Goal: Information Seeking & Learning: Find specific fact

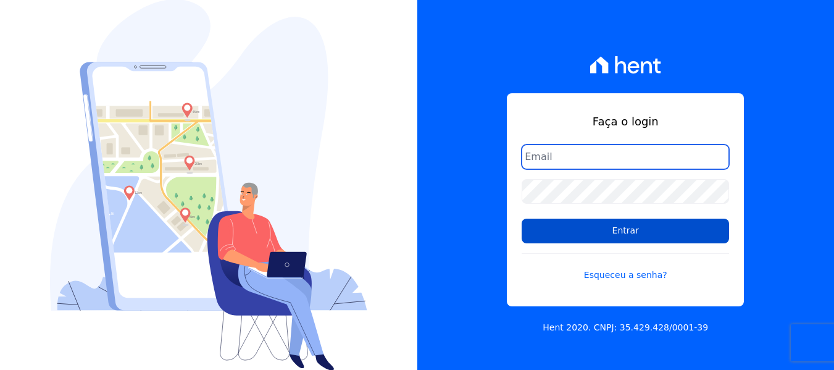
type input "contato@condominioalexandria.com.br"
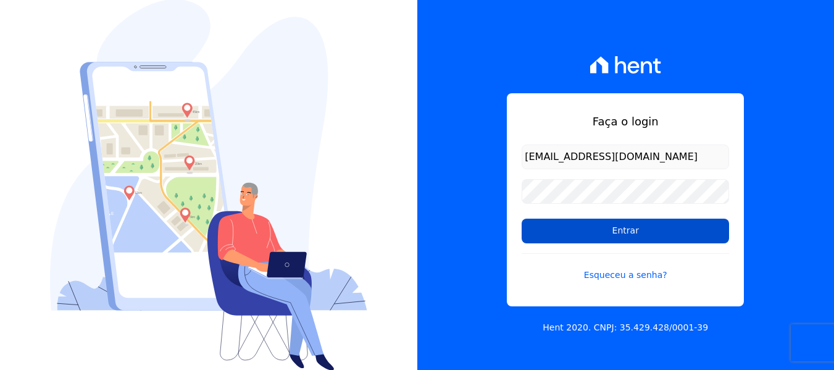
click at [606, 240] on input "Entrar" at bounding box center [625, 230] width 207 height 25
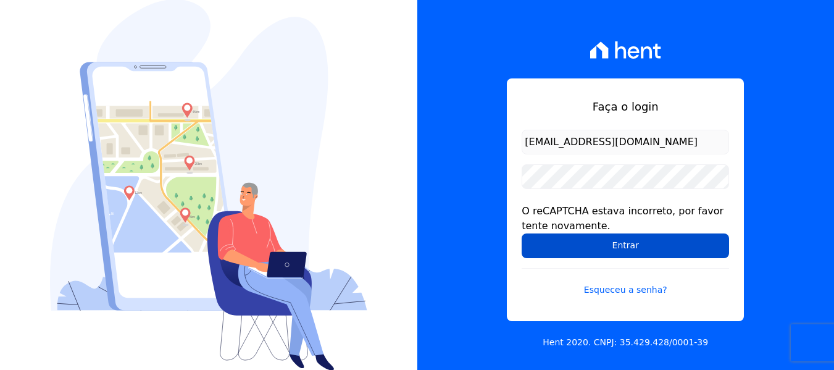
click at [604, 241] on input "Entrar" at bounding box center [625, 245] width 207 height 25
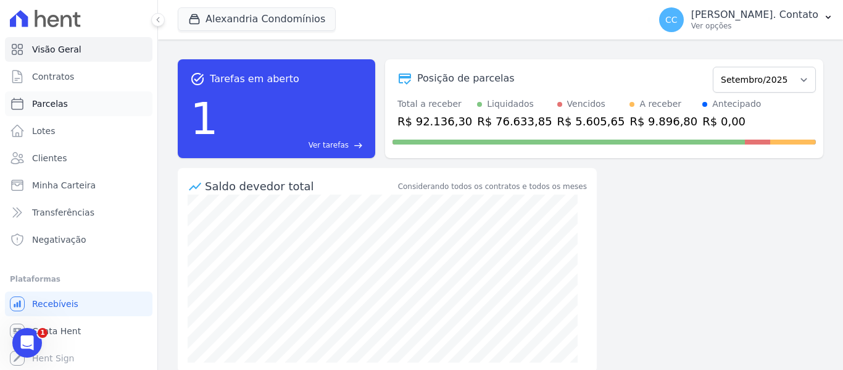
click at [68, 104] on link "Parcelas" at bounding box center [79, 103] width 148 height 25
select select
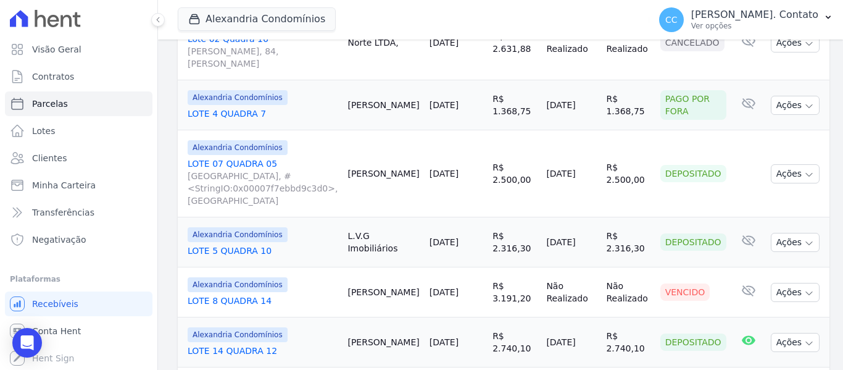
scroll to position [864, 0]
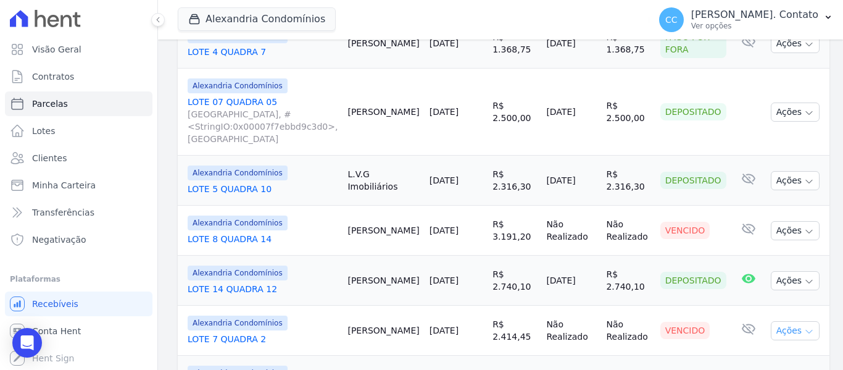
click at [804, 326] on icon "button" at bounding box center [809, 331] width 10 height 10
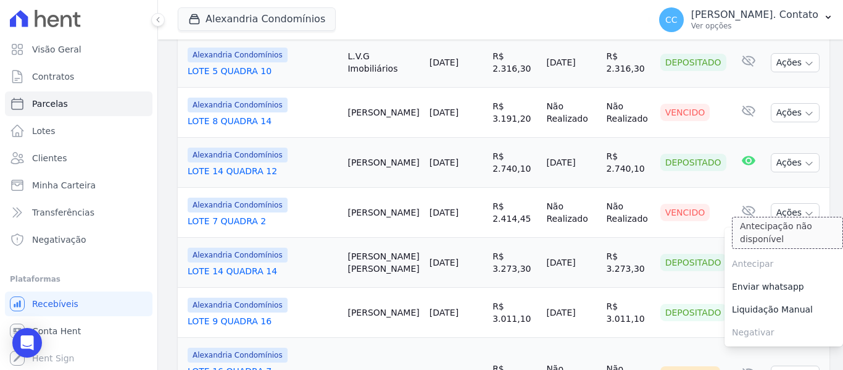
scroll to position [987, 0]
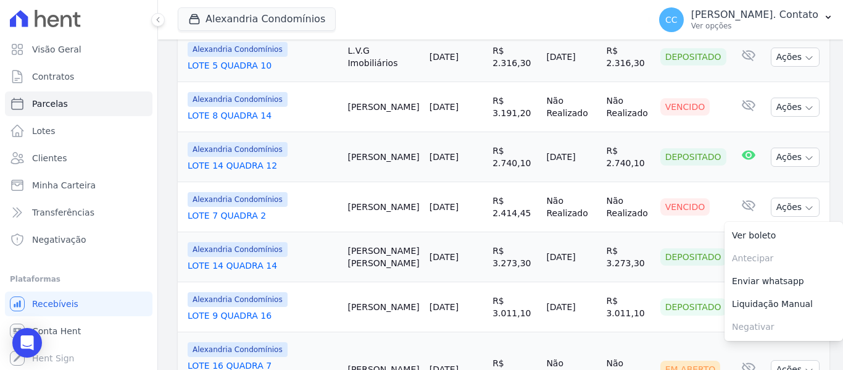
click at [560, 232] on td "[DATE]" at bounding box center [571, 257] width 60 height 50
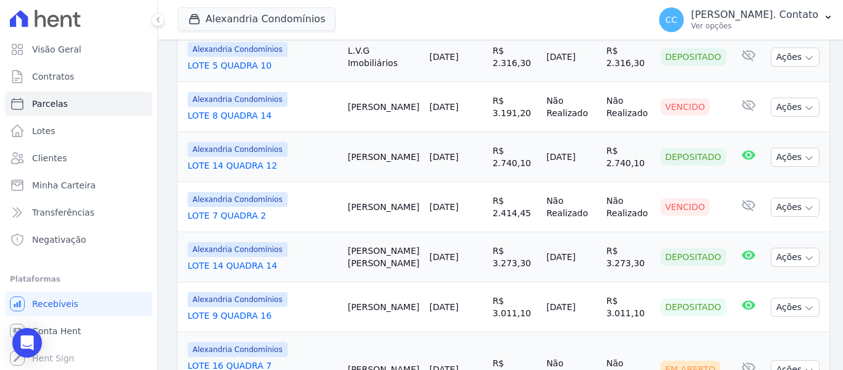
drag, startPoint x: 362, startPoint y: 232, endPoint x: 575, endPoint y: 234, distance: 212.9
click at [575, 282] on tr "Alexandria Condomínios LOTE 9 QUADRA 16 Fábio Saito 20/09/2025 R$ 3.011,10 18/0…" at bounding box center [504, 307] width 652 height 50
copy tr "Fábio Saito 20/09/2025 R$ 3.011,10 18/09/2025"
click at [578, 332] on td "Não Realizado" at bounding box center [571, 369] width 60 height 75
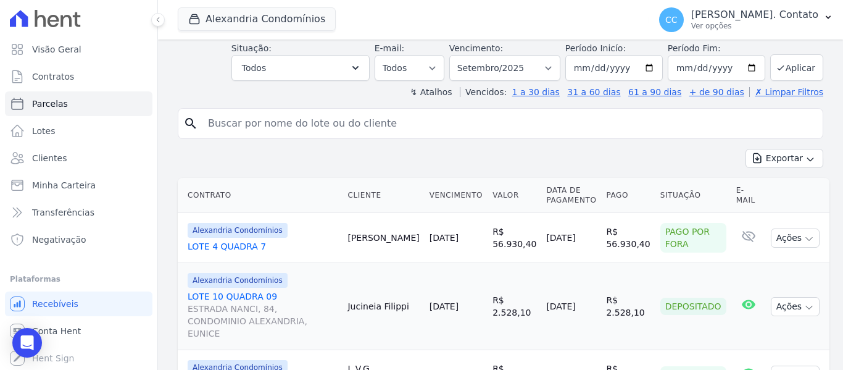
scroll to position [0, 0]
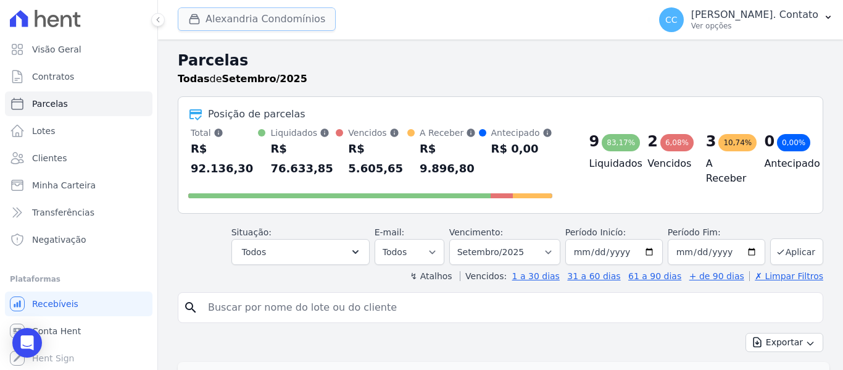
click at [256, 20] on button "Alexandria Condomínios" at bounding box center [257, 18] width 158 height 23
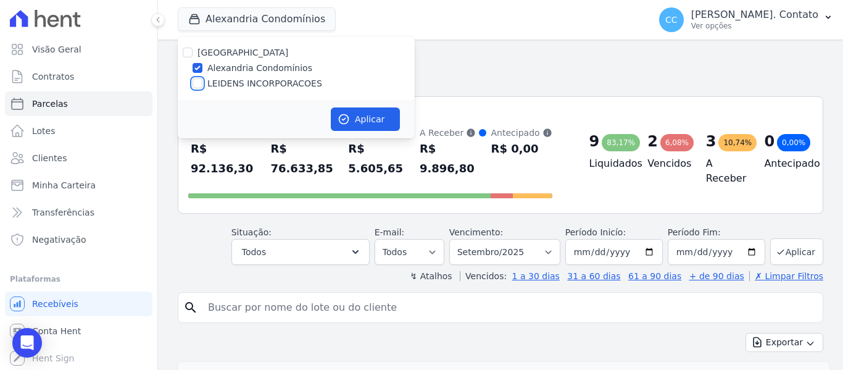
click at [202, 81] on input "LEIDENS INCORPORACOES" at bounding box center [198, 83] width 10 height 10
checkbox input "true"
click at [386, 117] on button "Aplicar" at bounding box center [365, 118] width 69 height 23
select select
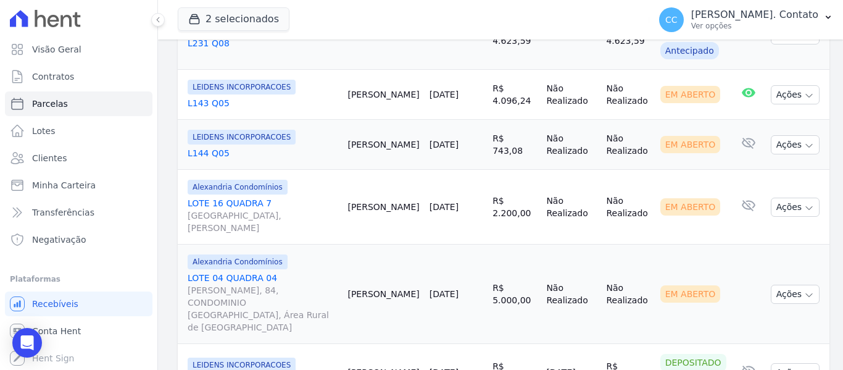
scroll to position [1543, 0]
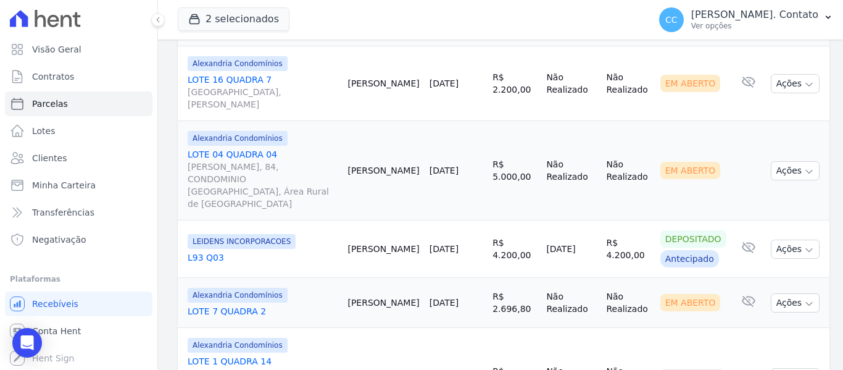
select select
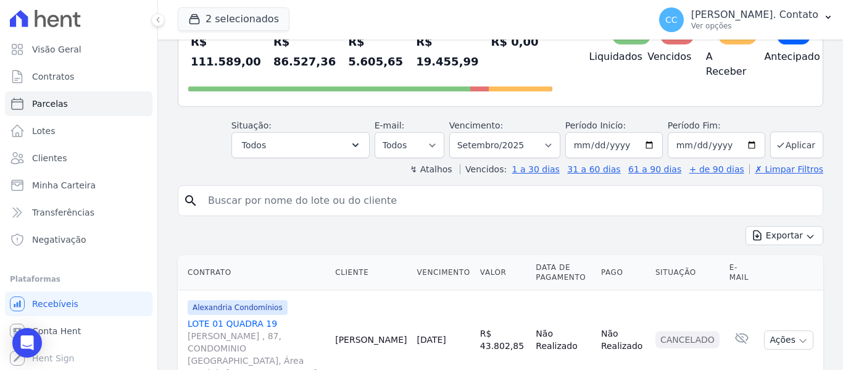
scroll to position [230, 0]
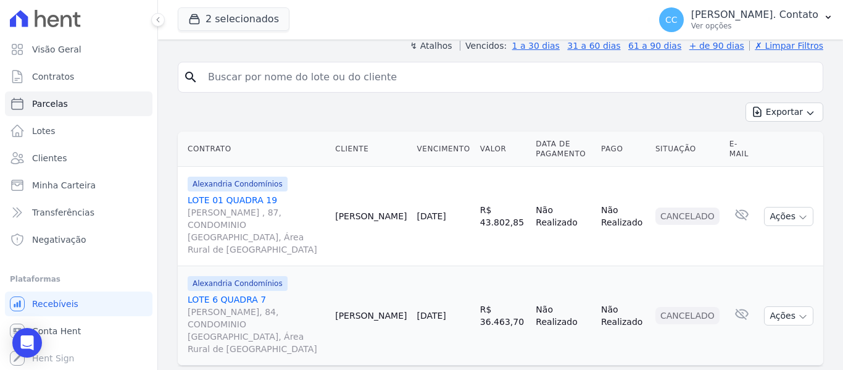
select select
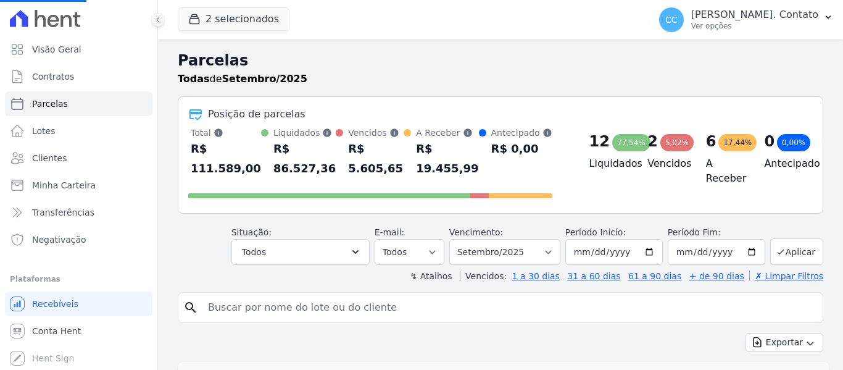
select select
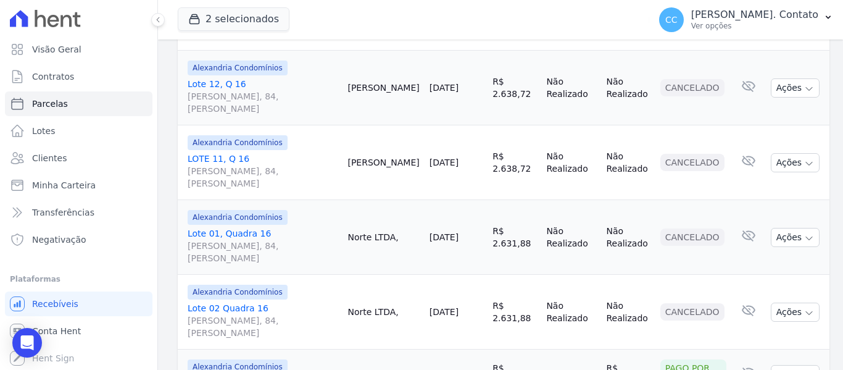
scroll to position [555, 0]
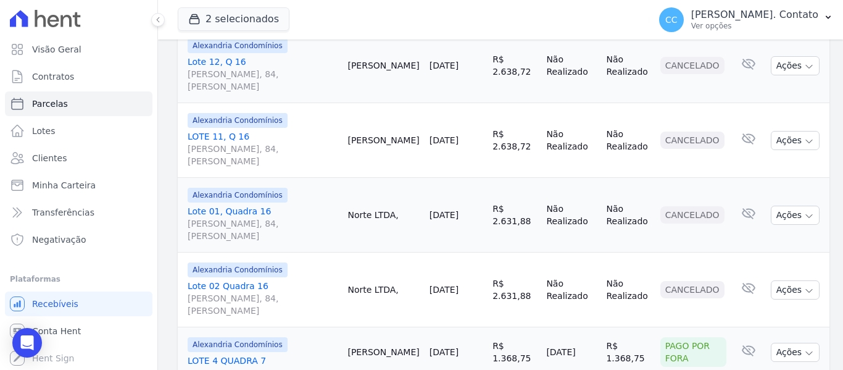
drag, startPoint x: 347, startPoint y: 282, endPoint x: 483, endPoint y: 293, distance: 136.2
click at [481, 327] on tr "Alexandria Condomínios LOTE 4 QUADRA 7 Carol Malinowski 10/09/2025 R$ 1.368,75 …" at bounding box center [504, 352] width 652 height 50
click at [455, 327] on td "[DATE]" at bounding box center [456, 352] width 63 height 50
drag, startPoint x: 362, startPoint y: 280, endPoint x: 512, endPoint y: 294, distance: 151.3
click at [512, 327] on tr "Alexandria Condomínios LOTE 4 QUADRA 7 Carol Malinowski 10/09/2025 R$ 1.368,75 …" at bounding box center [504, 352] width 652 height 50
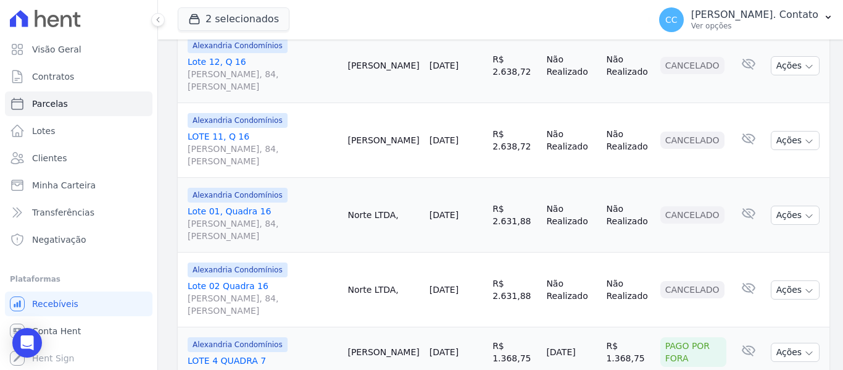
copy tr "Carol Malinowski 10/09/2025 R$ 1.368,75"
click at [431, 327] on td "[DATE]" at bounding box center [456, 352] width 63 height 50
drag, startPoint x: 419, startPoint y: 289, endPoint x: 513, endPoint y: 294, distance: 94.0
click at [513, 327] on tr "Alexandria Condomínios LOTE 4 QUADRA 7 Carol Malinowski 10/09/2025 R$ 1.368,75 …" at bounding box center [504, 352] width 652 height 50
copy tr "10/09/2025 R$ 1.368,75"
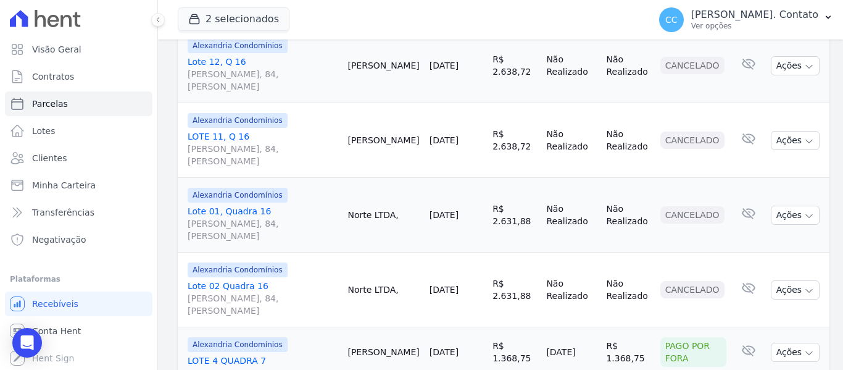
click at [335, 262] on div "Alexandria Condomínios" at bounding box center [263, 269] width 150 height 15
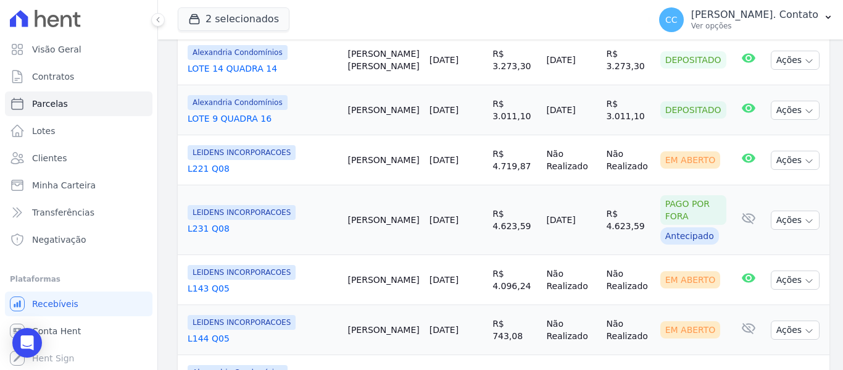
scroll to position [1173, 0]
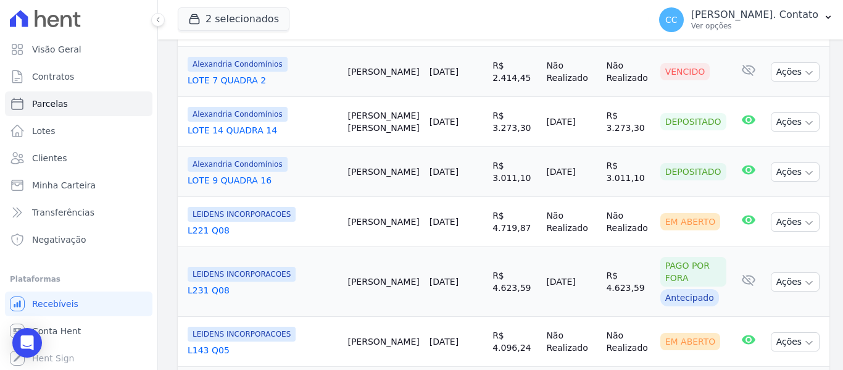
click at [238, 174] on link "LOTE 9 QUADRA 16" at bounding box center [263, 180] width 150 height 12
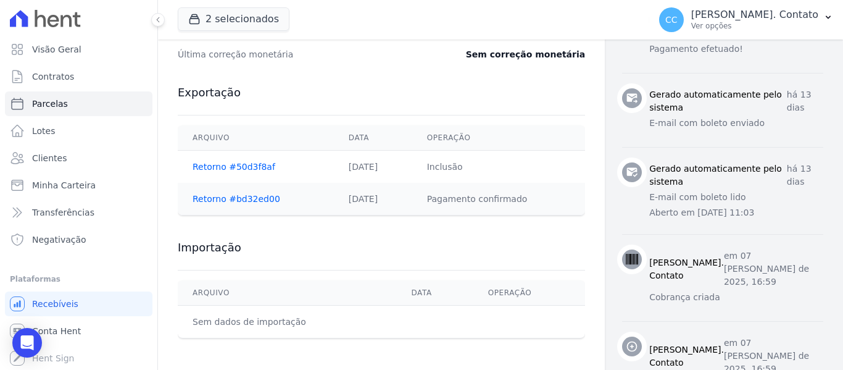
scroll to position [631, 0]
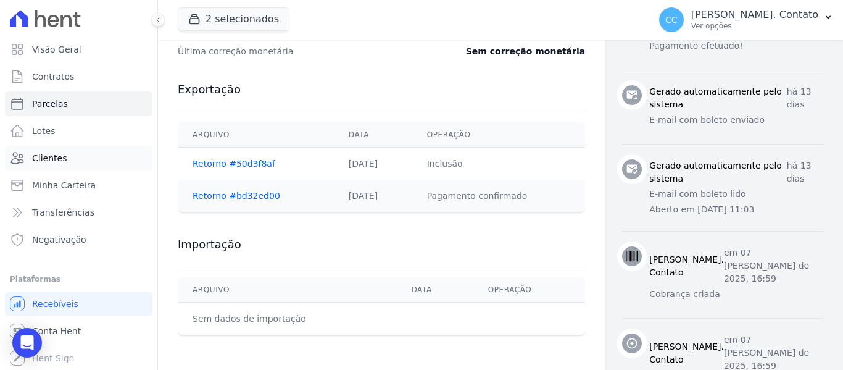
click at [57, 156] on span "Clientes" at bounding box center [49, 158] width 35 height 12
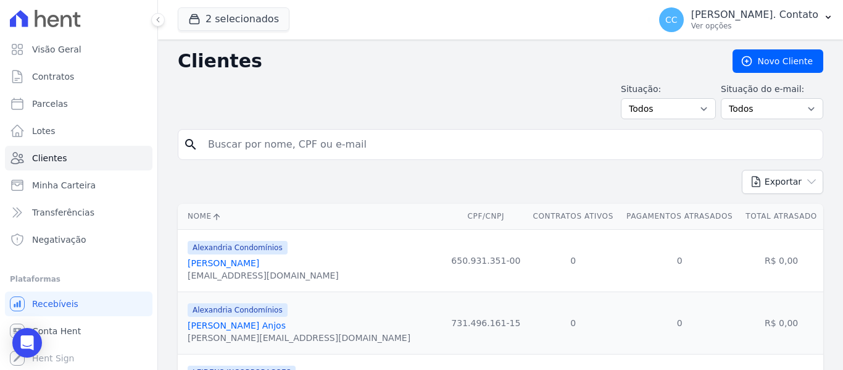
click at [247, 141] on input "search" at bounding box center [509, 144] width 617 height 25
type input "fabio iwao saito"
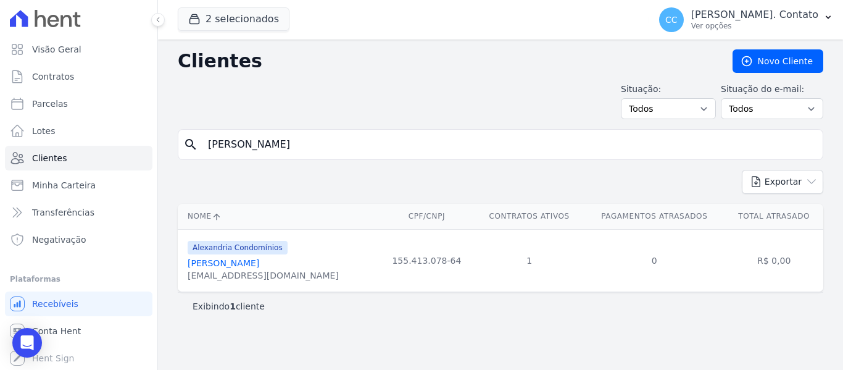
click at [239, 259] on link "Fábio Iwao Saito" at bounding box center [224, 263] width 72 height 10
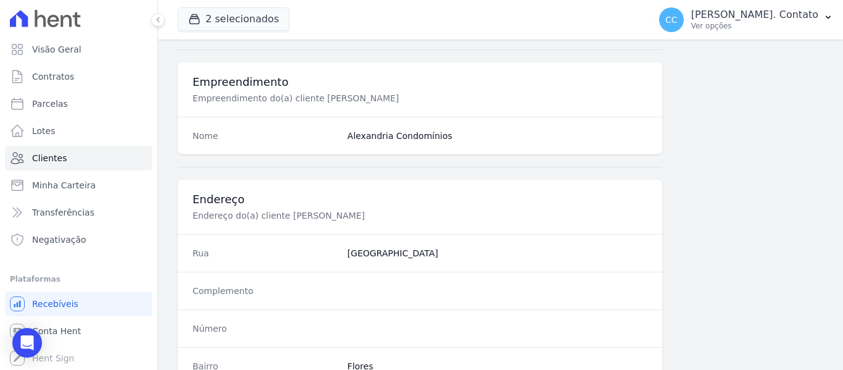
scroll to position [785, 0]
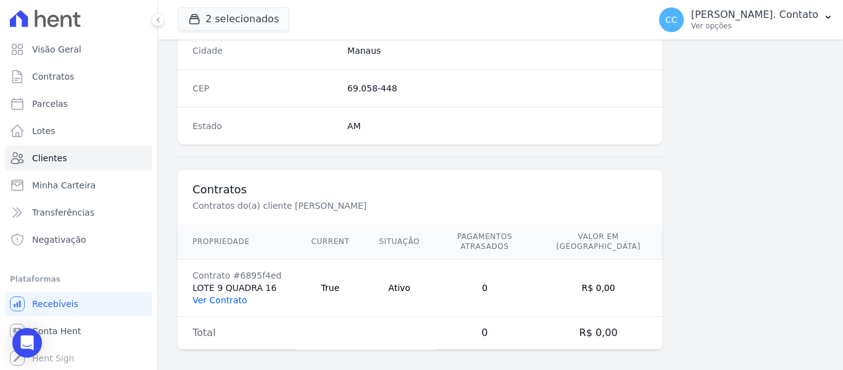
click at [222, 295] on link "Ver Contrato" at bounding box center [220, 300] width 54 height 10
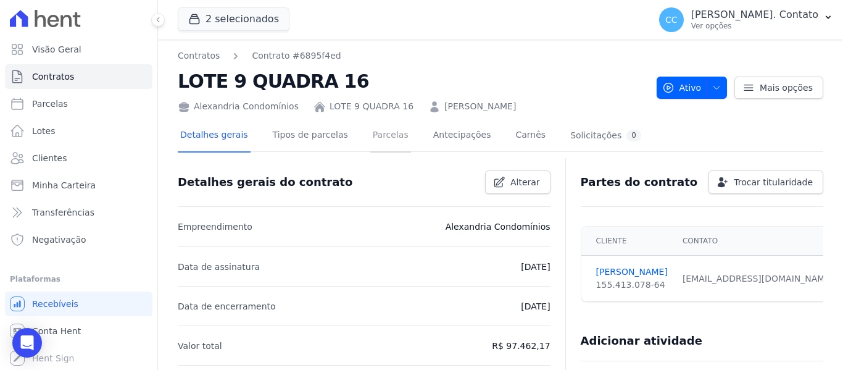
click at [370, 131] on link "Parcelas" at bounding box center [390, 136] width 41 height 33
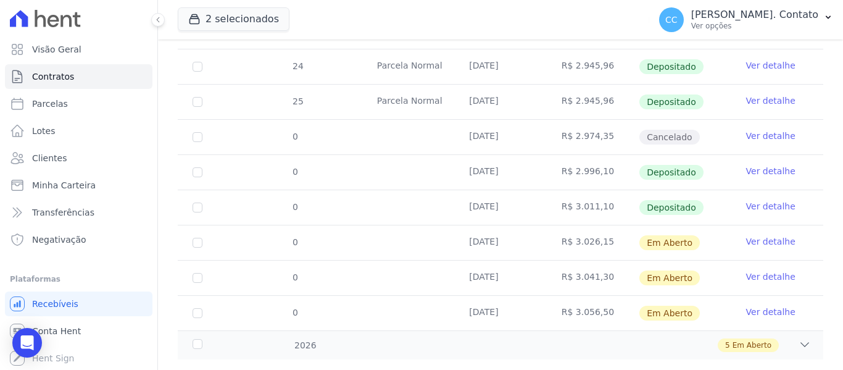
scroll to position [366, 0]
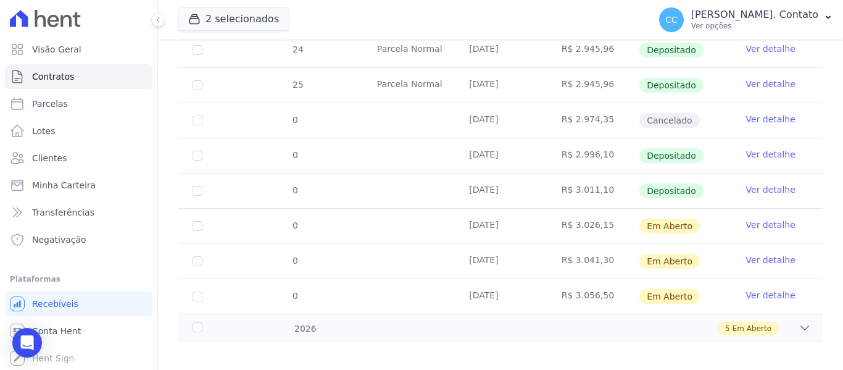
drag, startPoint x: 466, startPoint y: 214, endPoint x: 599, endPoint y: 214, distance: 133.3
click at [599, 214] on tr "0 20/10/2025 R$ 3.026,15 Em Aberto Ver detalhe" at bounding box center [501, 225] width 646 height 35
click at [551, 227] on td "R$ 3.026,15" at bounding box center [593, 226] width 92 height 35
drag, startPoint x: 555, startPoint y: 217, endPoint x: 595, endPoint y: 217, distance: 39.5
click at [599, 214] on td "R$ 3.026,15" at bounding box center [593, 226] width 92 height 35
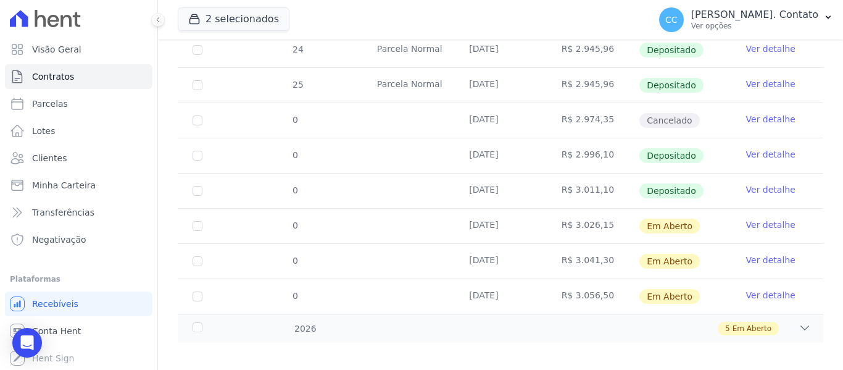
copy td "R$ 3.026,15"
drag, startPoint x: 557, startPoint y: 249, endPoint x: 601, endPoint y: 251, distance: 44.5
click at [601, 251] on td "R$ 3.041,30" at bounding box center [593, 261] width 92 height 35
copy td "R$ 3.041,30"
drag, startPoint x: 554, startPoint y: 284, endPoint x: 599, endPoint y: 289, distance: 45.3
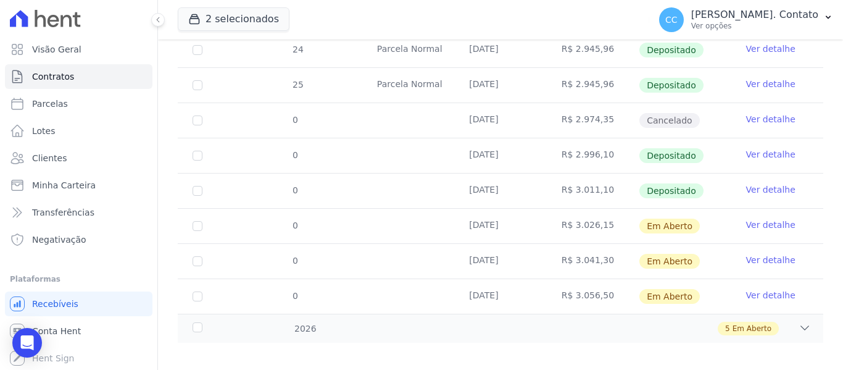
click at [599, 289] on td "R$ 3.056,50" at bounding box center [593, 296] width 92 height 35
copy td "R$ 3.056,50"
click at [786, 322] on div "5 Em Aberto" at bounding box center [532, 329] width 558 height 14
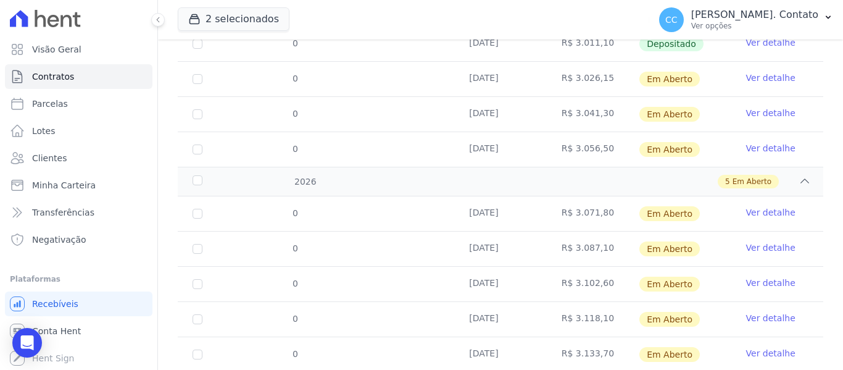
scroll to position [542, 0]
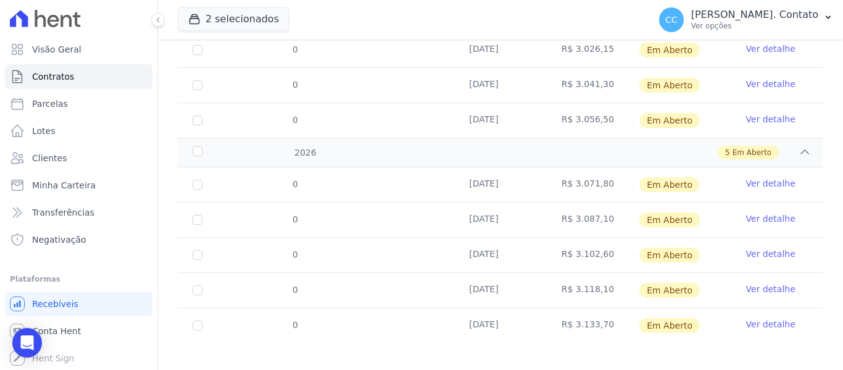
drag, startPoint x: 555, startPoint y: 171, endPoint x: 599, endPoint y: 175, distance: 44.0
click at [599, 175] on td "R$ 3.071,80" at bounding box center [593, 184] width 92 height 35
copy td "R$ 3.071,80"
drag, startPoint x: 601, startPoint y: 207, endPoint x: 558, endPoint y: 214, distance: 43.6
click at [558, 214] on td "R$ 3.087,10" at bounding box center [593, 219] width 92 height 35
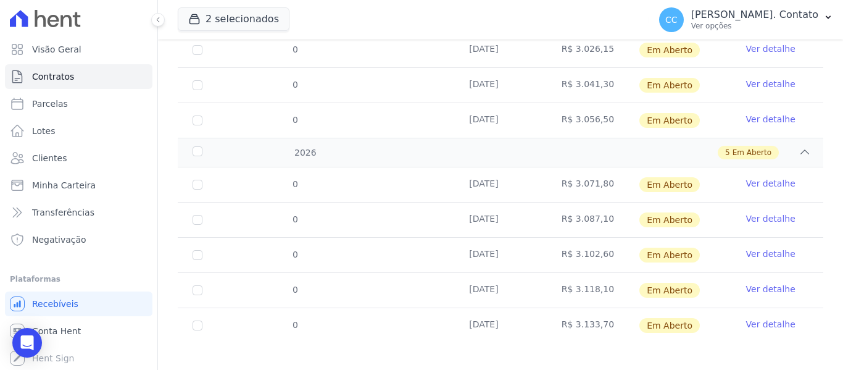
copy td "R$ 3.087,10"
drag, startPoint x: 557, startPoint y: 240, endPoint x: 598, endPoint y: 243, distance: 41.5
click at [598, 243] on td "R$ 3.102,60" at bounding box center [593, 255] width 92 height 35
copy td "R$ 3.102,60"
drag, startPoint x: 556, startPoint y: 279, endPoint x: 609, endPoint y: 279, distance: 53.1
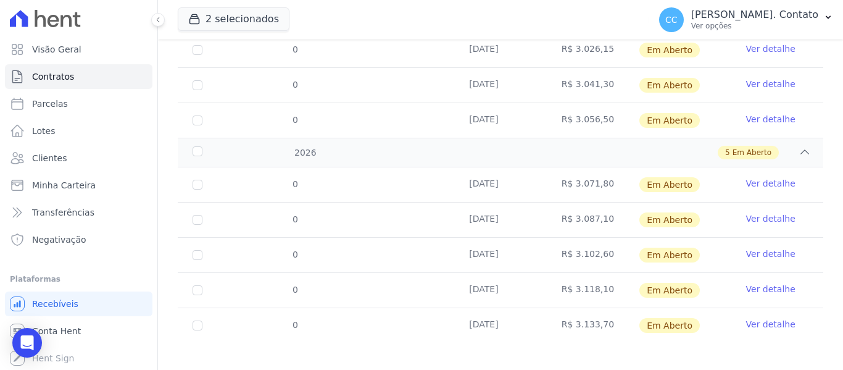
click at [609, 279] on td "R$ 3.118,10" at bounding box center [593, 290] width 92 height 35
copy td "R$ 3.118,10"
drag, startPoint x: 557, startPoint y: 316, endPoint x: 601, endPoint y: 317, distance: 43.2
click at [601, 317] on td "R$ 3.133,70" at bounding box center [593, 325] width 92 height 35
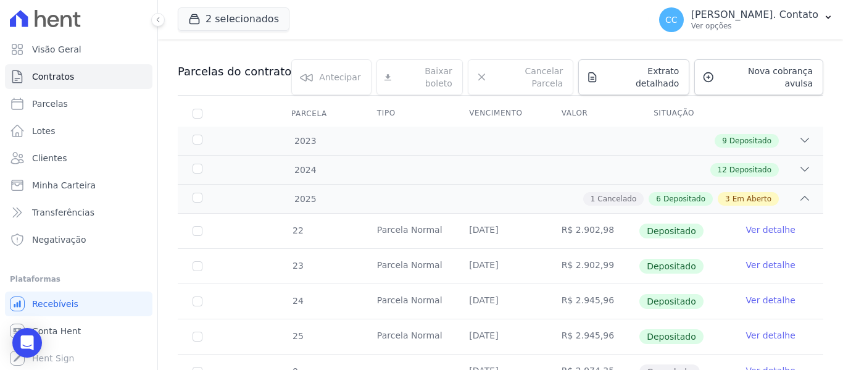
scroll to position [110, 0]
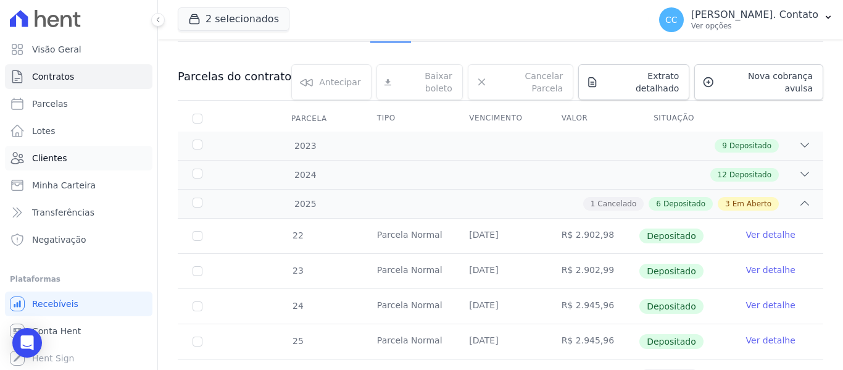
click at [57, 152] on span "Clientes" at bounding box center [49, 158] width 35 height 12
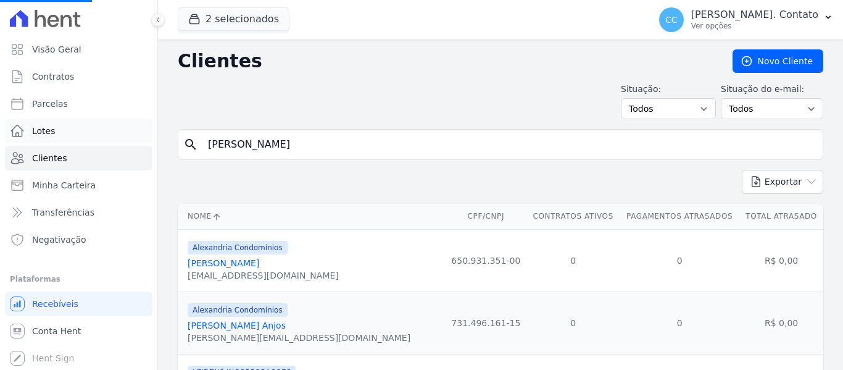
drag, startPoint x: 325, startPoint y: 151, endPoint x: 48, endPoint y: 132, distance: 277.7
click at [48, 132] on div "Visão Geral Contratos Parcelas Lotes Clientes Minha Carteira Transferências Neg…" at bounding box center [421, 185] width 843 height 370
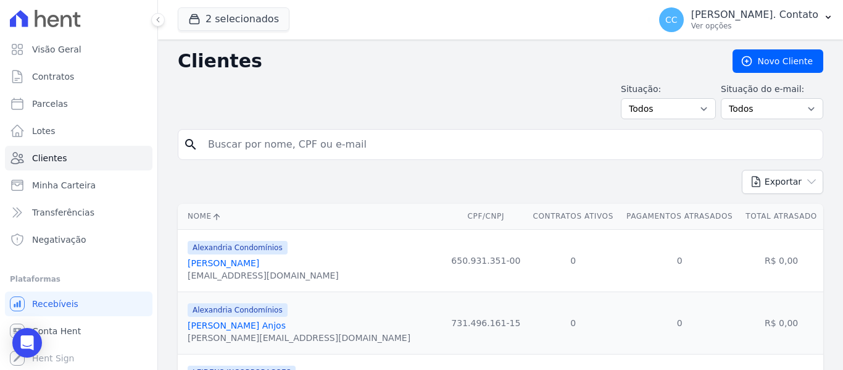
click at [231, 146] on input "search" at bounding box center [509, 144] width 617 height 25
type input "WAGNER"
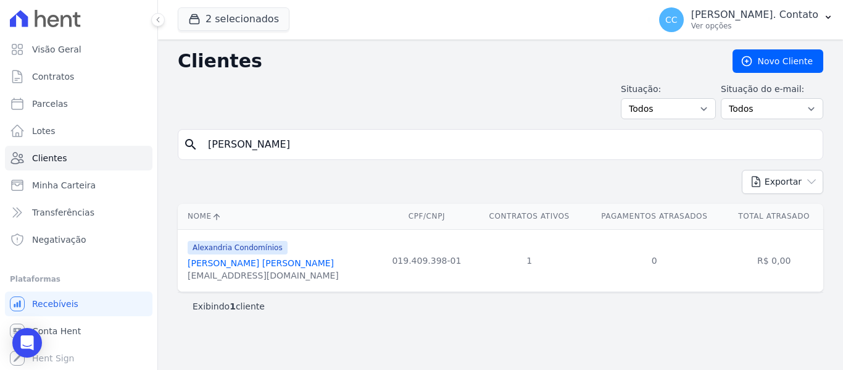
click at [276, 263] on link "Wagner Marcondes Da Cunha" at bounding box center [261, 263] width 146 height 10
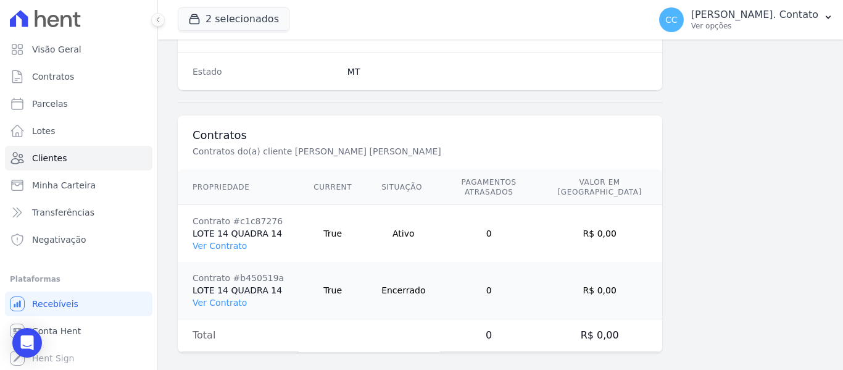
scroll to position [842, 0]
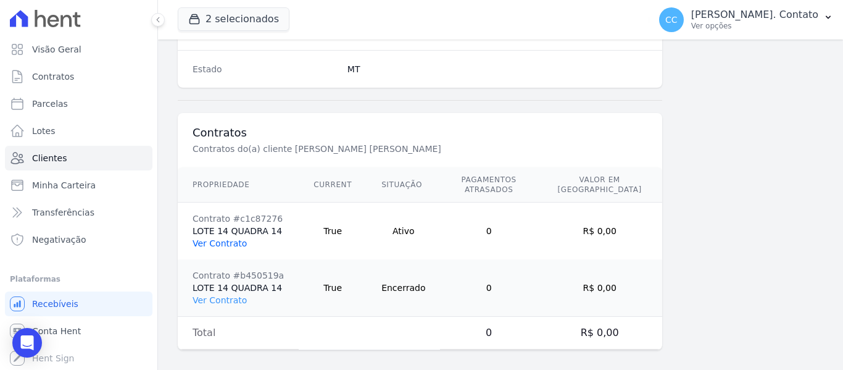
click at [228, 238] on link "Ver Contrato" at bounding box center [220, 243] width 54 height 10
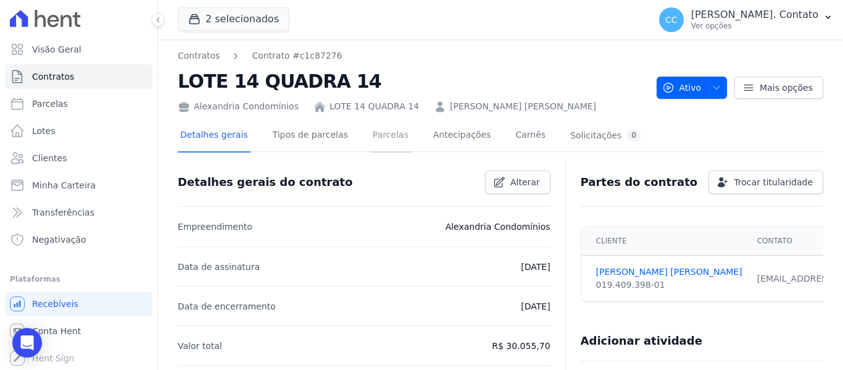
click at [375, 133] on link "Parcelas" at bounding box center [390, 136] width 41 height 33
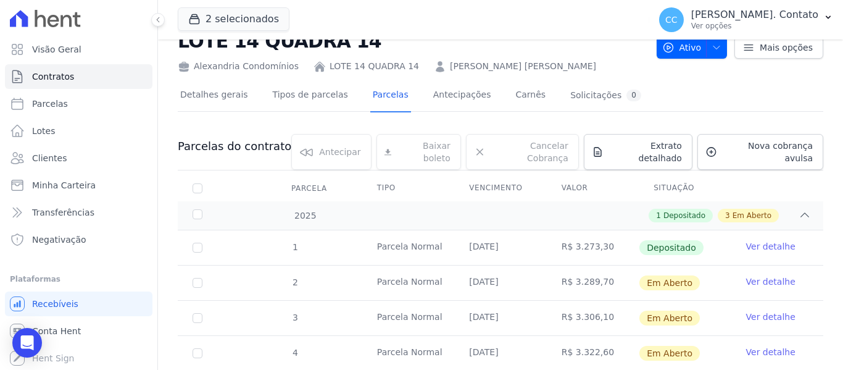
scroll to position [62, 0]
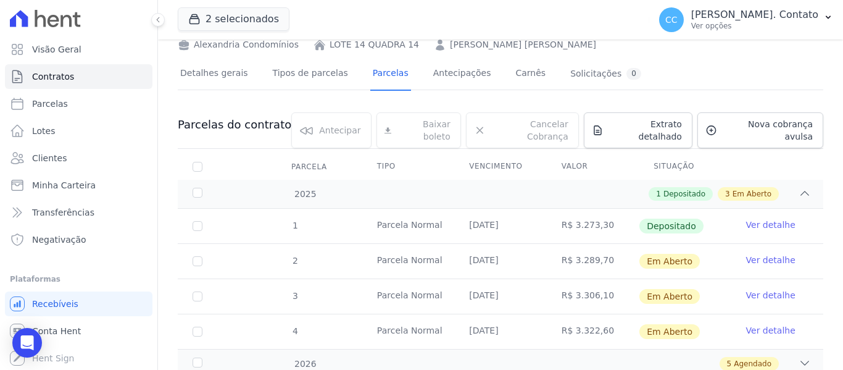
drag, startPoint x: 470, startPoint y: 249, endPoint x: 599, endPoint y: 251, distance: 129.0
click at [599, 251] on tr "2 Parcela Normal 15/10/2025 R$ 3.289,70 Em Aberto Ver detalhe" at bounding box center [501, 260] width 646 height 35
click at [547, 279] on td "R$ 3.306,10" at bounding box center [593, 296] width 92 height 35
drag, startPoint x: 556, startPoint y: 251, endPoint x: 599, endPoint y: 252, distance: 43.2
click at [599, 252] on td "R$ 3.289,70" at bounding box center [593, 261] width 92 height 35
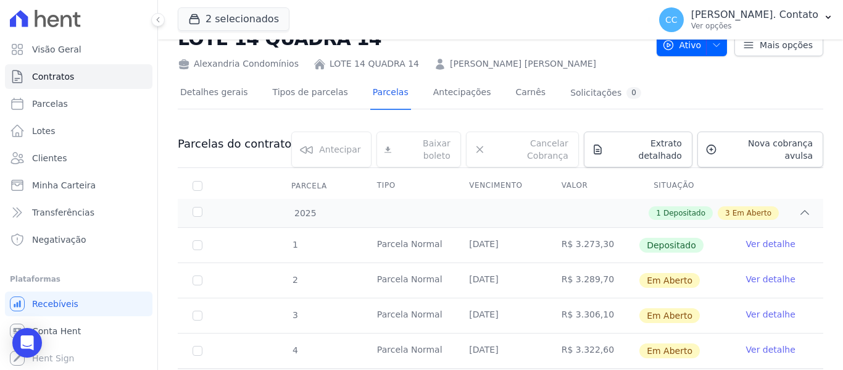
scroll to position [97, 0]
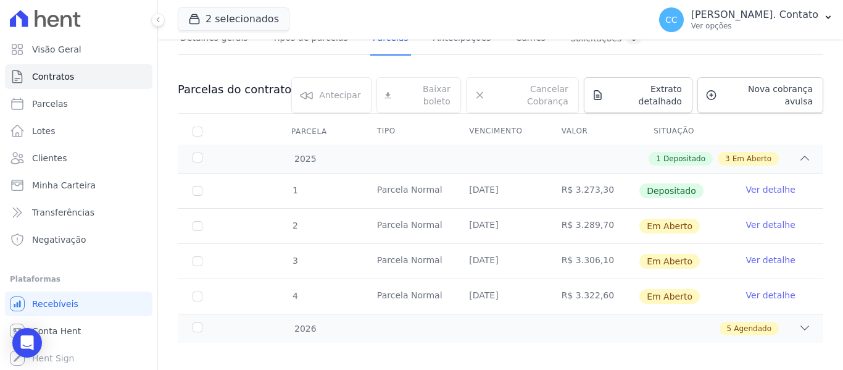
drag, startPoint x: 560, startPoint y: 248, endPoint x: 583, endPoint y: 248, distance: 22.8
click at [583, 248] on td "R$ 3.306,10" at bounding box center [593, 261] width 92 height 35
drag, startPoint x: 555, startPoint y: 250, endPoint x: 604, endPoint y: 249, distance: 48.1
click at [604, 249] on td "R$ 3.306,10" at bounding box center [593, 261] width 92 height 35
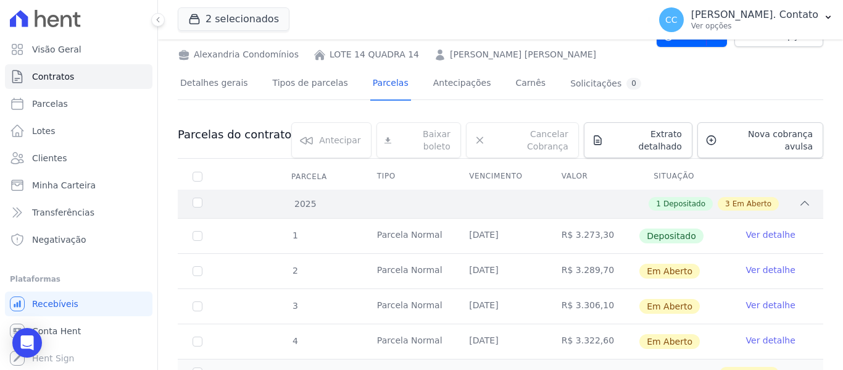
scroll to position [0, 0]
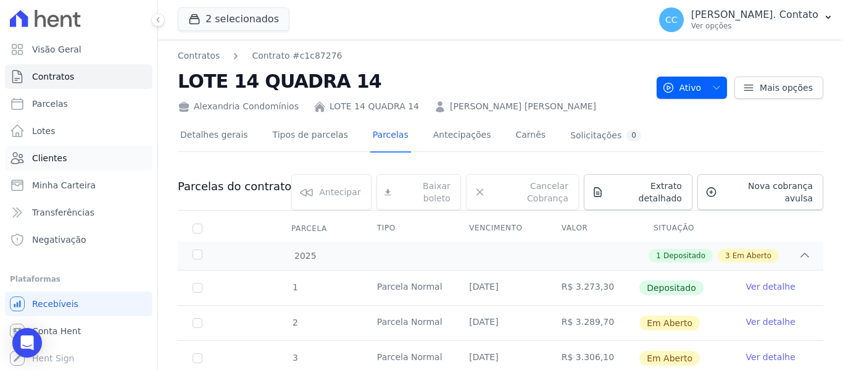
click at [65, 164] on link "Clientes" at bounding box center [79, 158] width 148 height 25
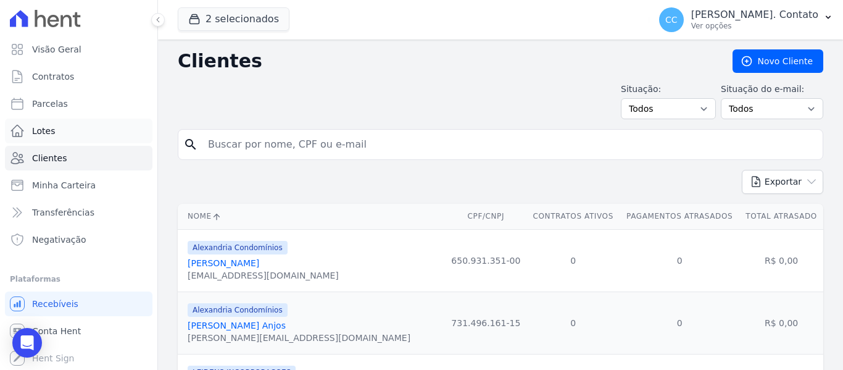
click at [94, 141] on div "Visão Geral Contratos Parcelas Lotes Clientes Minha Carteira Transferências Neg…" at bounding box center [421, 185] width 843 height 370
type input "FABIO"
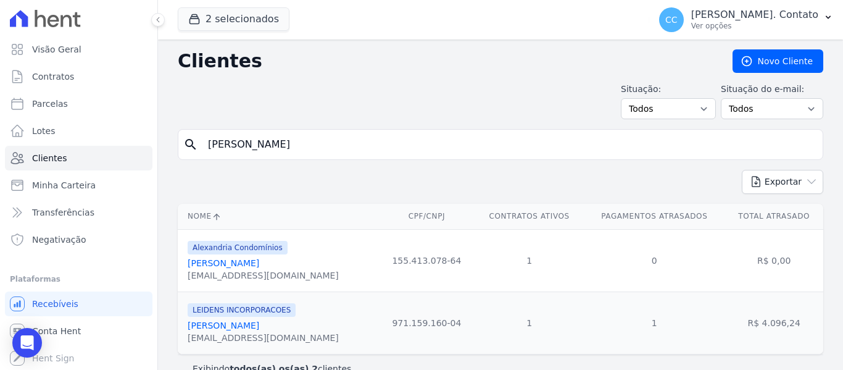
click at [230, 262] on link "Fábio Iwao Saito" at bounding box center [224, 263] width 72 height 10
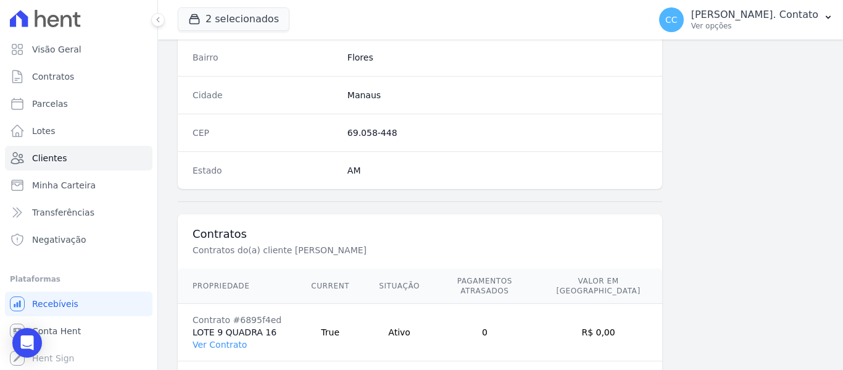
scroll to position [785, 0]
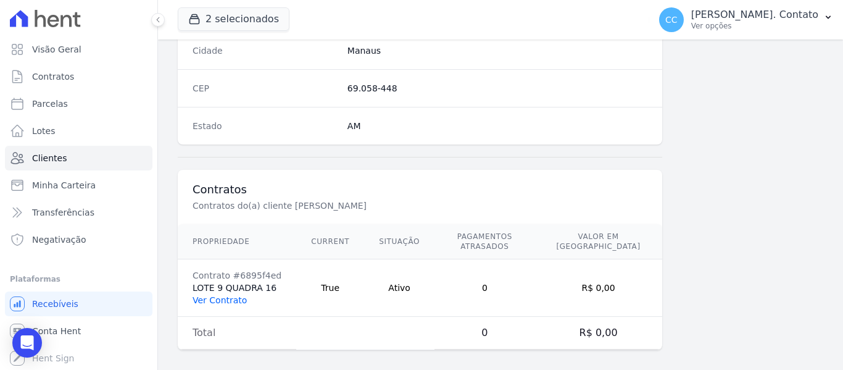
click at [231, 295] on link "Ver Contrato" at bounding box center [220, 300] width 54 height 10
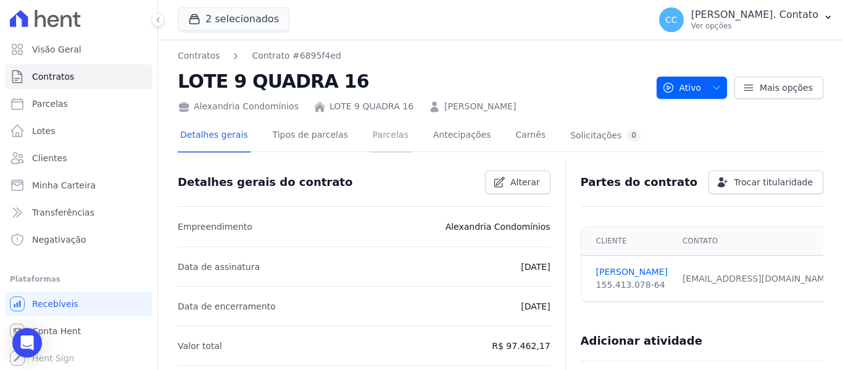
click at [381, 138] on link "Parcelas" at bounding box center [390, 136] width 41 height 33
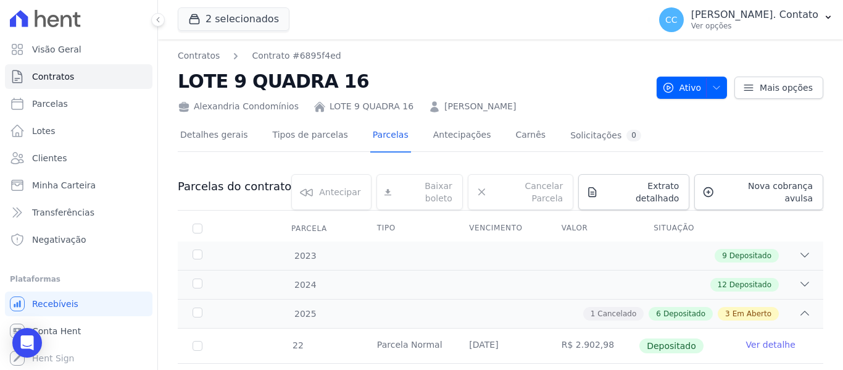
scroll to position [247, 0]
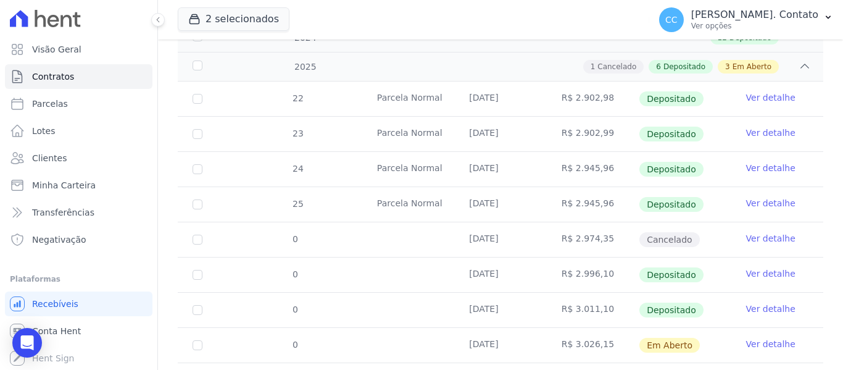
click at [753, 304] on link "Ver detalhe" at bounding box center [770, 308] width 49 height 12
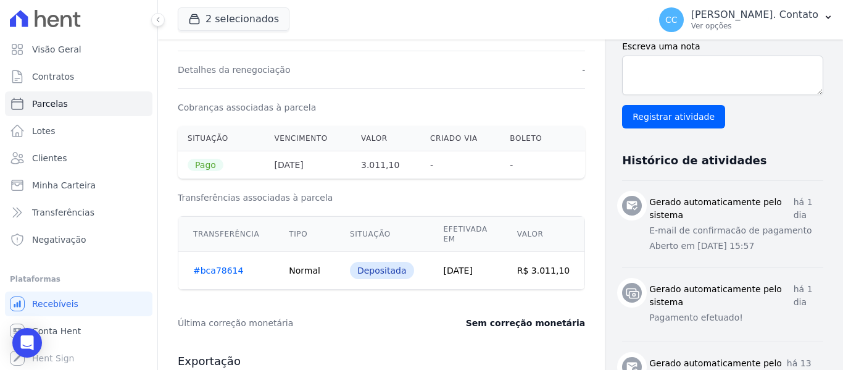
scroll to position [370, 0]
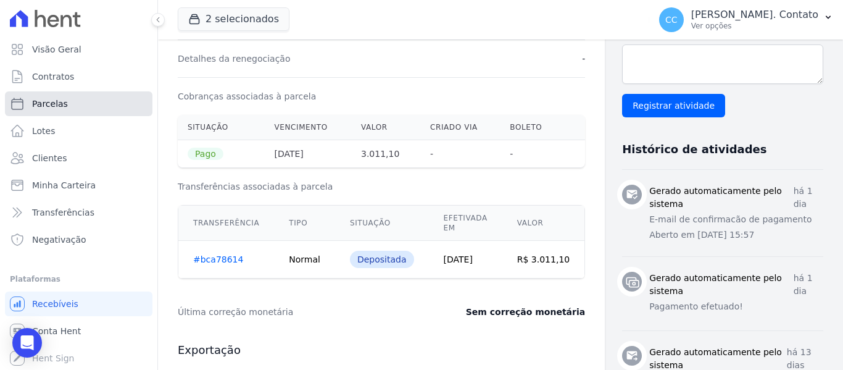
click at [79, 98] on link "Parcelas" at bounding box center [79, 103] width 148 height 25
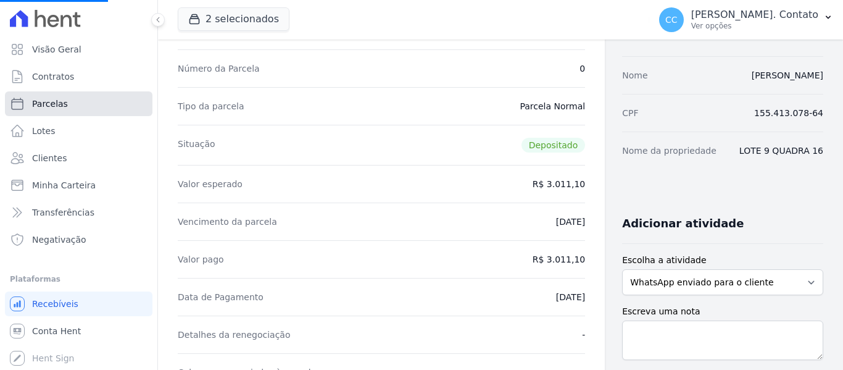
scroll to position [0, 0]
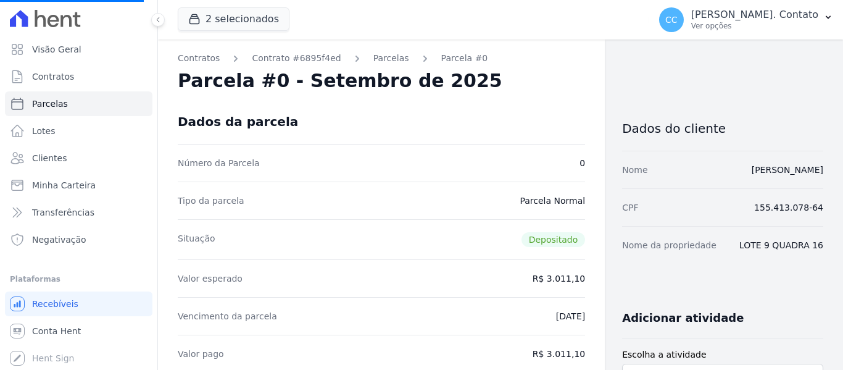
select select
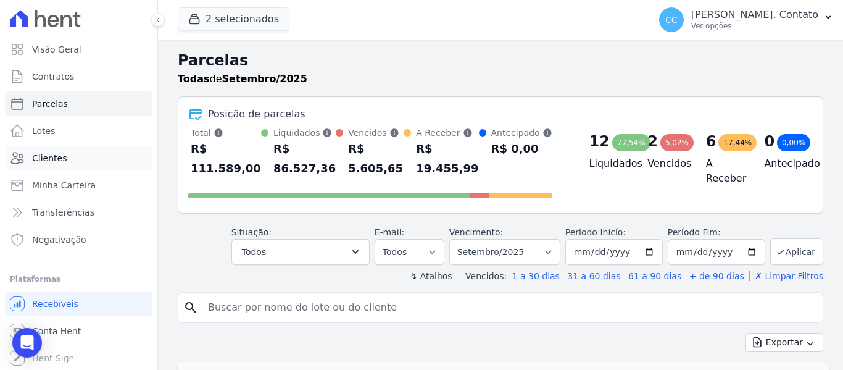
click at [80, 149] on link "Clientes" at bounding box center [79, 158] width 148 height 25
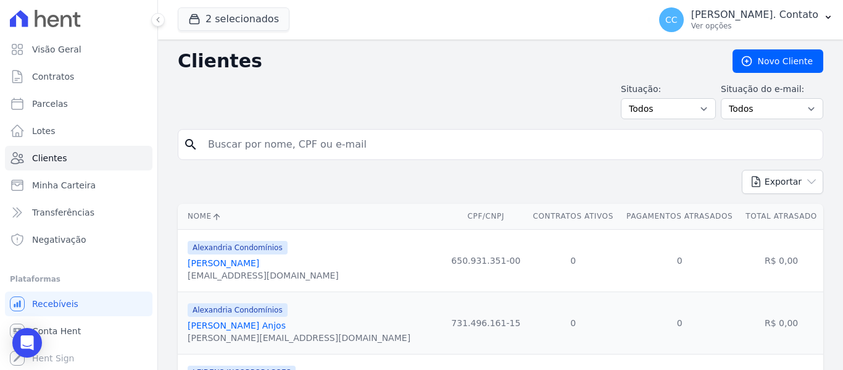
click at [273, 148] on input "search" at bounding box center [509, 144] width 617 height 25
click at [396, 135] on input "wagner" at bounding box center [509, 144] width 617 height 25
type input "WAGNER"
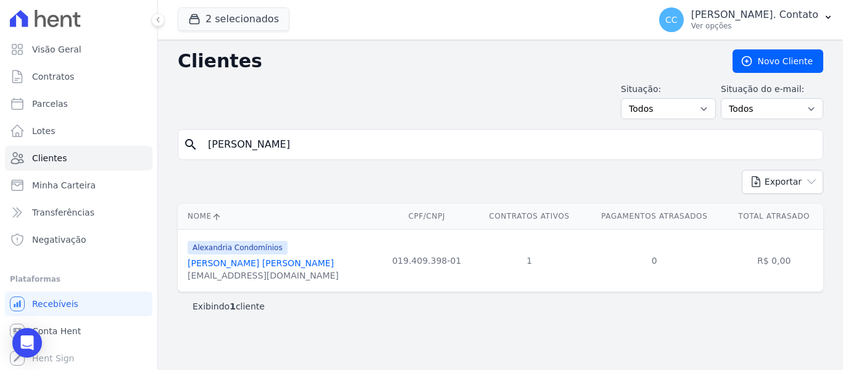
click at [256, 265] on link "Wagner Marcondes Da Cunha" at bounding box center [261, 263] width 146 height 10
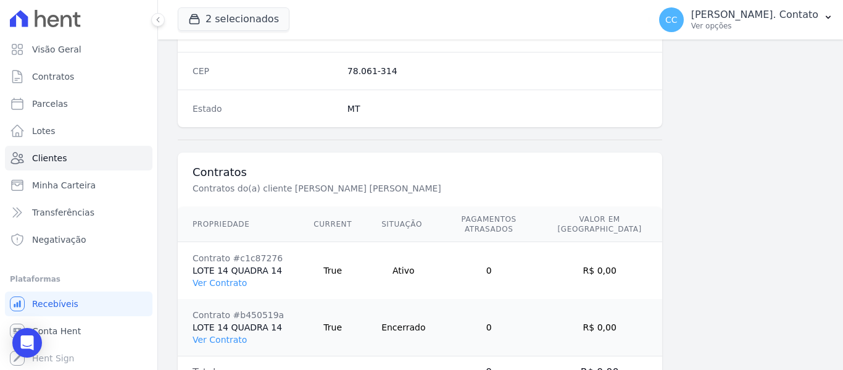
scroll to position [842, 0]
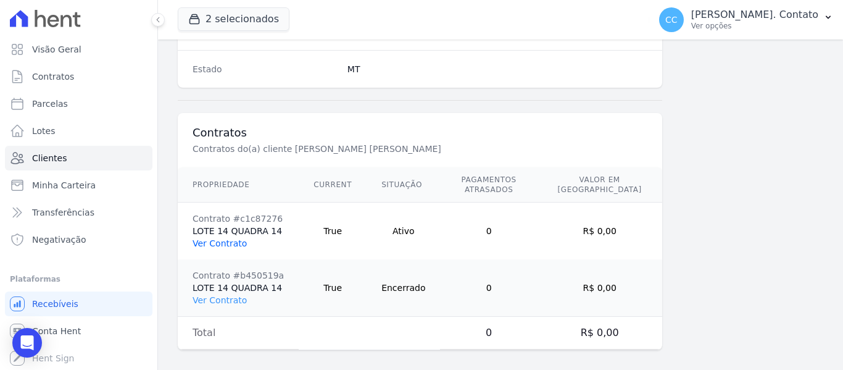
click at [222, 238] on link "Ver Contrato" at bounding box center [220, 243] width 54 height 10
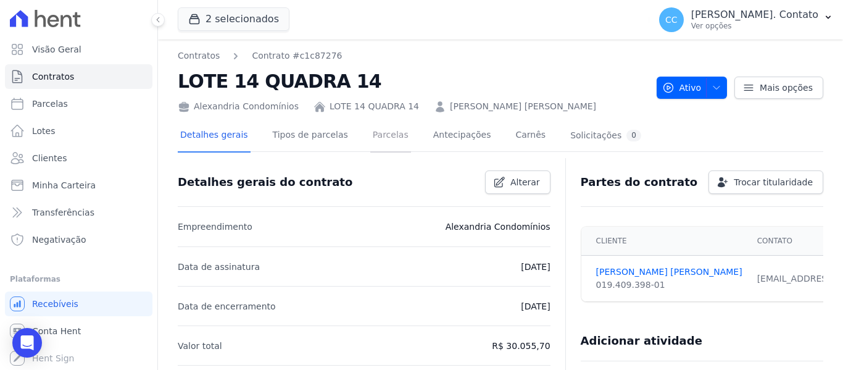
click at [377, 140] on link "Parcelas" at bounding box center [390, 136] width 41 height 33
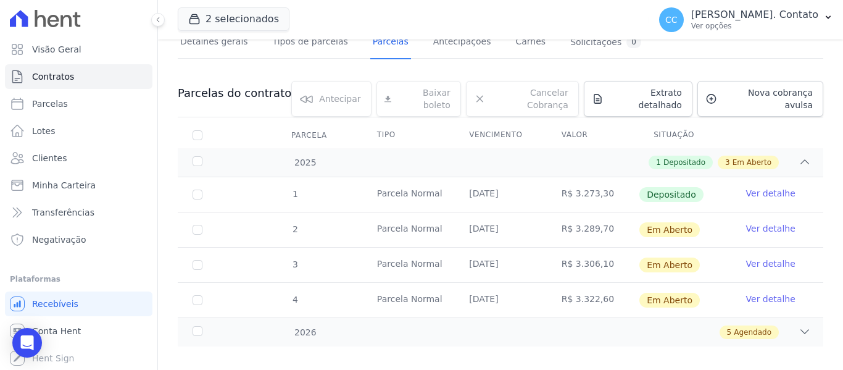
scroll to position [97, 0]
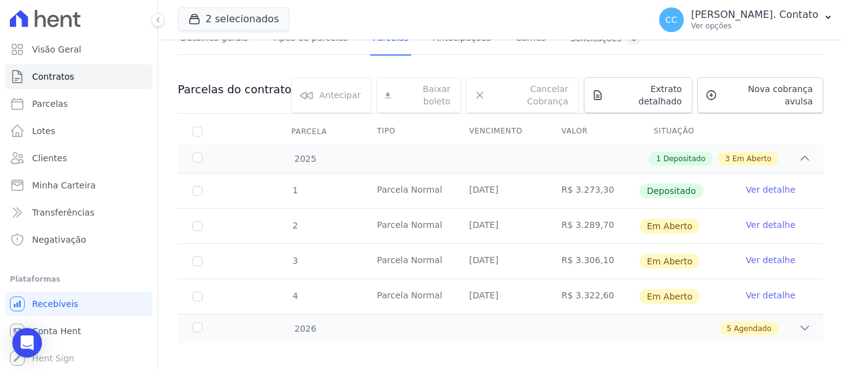
drag, startPoint x: 568, startPoint y: 283, endPoint x: 598, endPoint y: 282, distance: 30.3
click at [598, 282] on td "R$ 3.322,60" at bounding box center [593, 296] width 92 height 35
drag, startPoint x: 555, startPoint y: 285, endPoint x: 598, endPoint y: 287, distance: 42.6
click at [598, 287] on td "R$ 3.322,60" at bounding box center [593, 296] width 92 height 35
drag, startPoint x: 539, startPoint y: 244, endPoint x: 672, endPoint y: 282, distance: 138.1
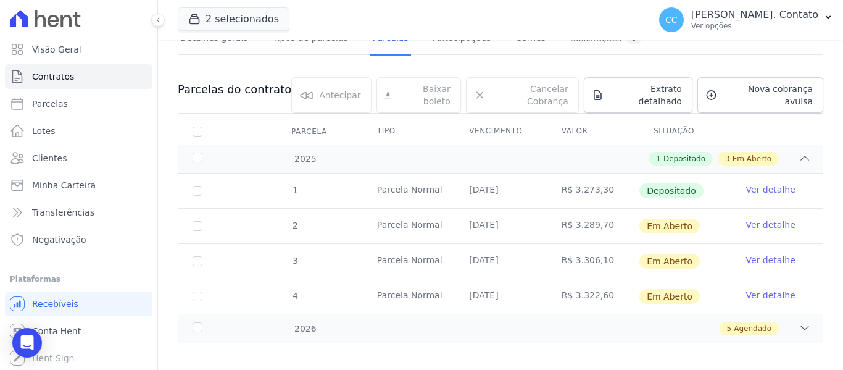
click at [554, 245] on tr "3 Parcela Normal 15/11/2025 R$ 3.306,10 Em Aberto Ver detalhe" at bounding box center [501, 260] width 646 height 35
click at [783, 322] on div "5 Agendado" at bounding box center [532, 329] width 558 height 14
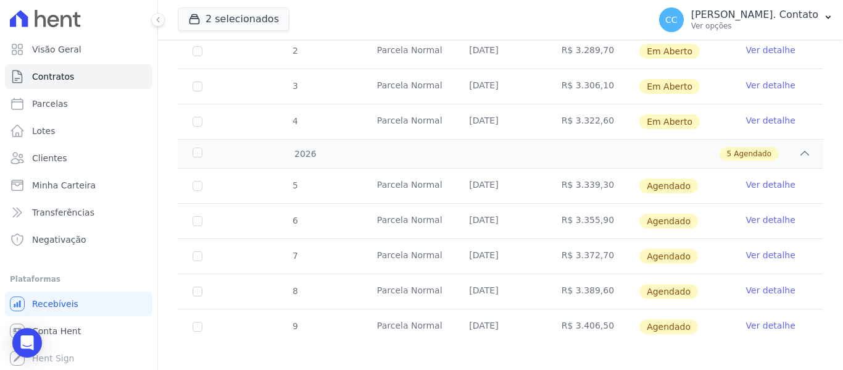
scroll to position [273, 0]
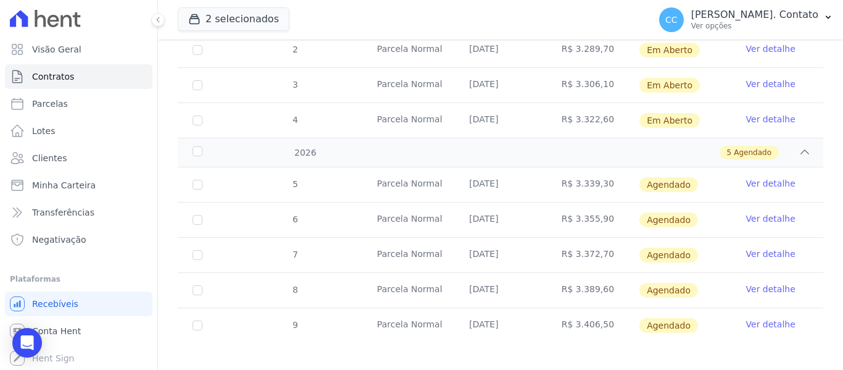
drag, startPoint x: 553, startPoint y: 173, endPoint x: 600, endPoint y: 174, distance: 46.9
click at [600, 174] on td "R$ 3.339,30" at bounding box center [593, 184] width 92 height 35
click at [590, 369] on html "Visão Geral Contratos Parcelas Lotes Clientes Minha Carteira Transferências Neg…" at bounding box center [421, 185] width 843 height 370
drag, startPoint x: 558, startPoint y: 209, endPoint x: 600, endPoint y: 210, distance: 42.0
click at [600, 210] on td "R$ 3.355,90" at bounding box center [593, 219] width 92 height 35
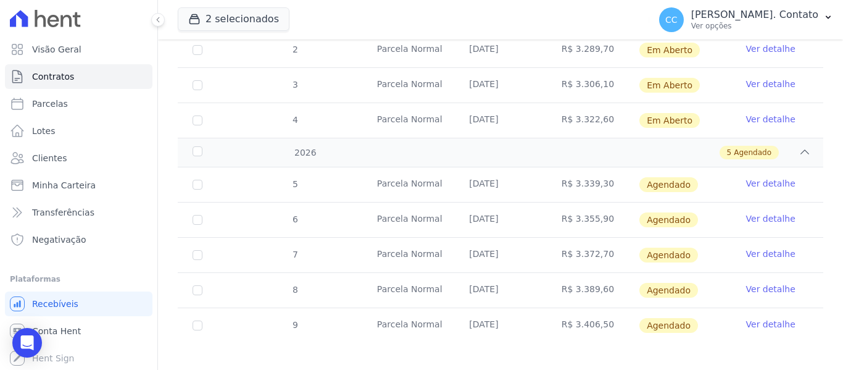
drag, startPoint x: 576, startPoint y: 359, endPoint x: 578, endPoint y: 367, distance: 8.2
click at [576, 366] on div "Contratos Contrato #c1c87276 LOTE 14 QUADRA 14 Alexandria Condomínios LOTE 14 Q…" at bounding box center [500, 73] width 685 height 613
drag, startPoint x: 540, startPoint y: 358, endPoint x: 556, endPoint y: 378, distance: 25.4
click at [556, 369] on html "Visão Geral Contratos Parcelas Lotes Clientes Minha Carteira Transferências Neg…" at bounding box center [421, 185] width 843 height 370
drag, startPoint x: 555, startPoint y: 239, endPoint x: 599, endPoint y: 247, distance: 44.5
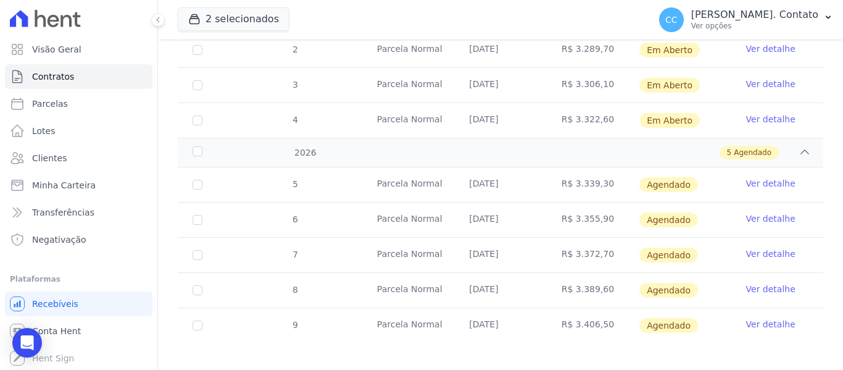
click at [599, 247] on td "R$ 3.372,70" at bounding box center [593, 255] width 92 height 35
drag, startPoint x: 555, startPoint y: 278, endPoint x: 610, endPoint y: 287, distance: 56.3
click at [610, 287] on td "R$ 3.389,60" at bounding box center [593, 290] width 92 height 35
drag, startPoint x: 555, startPoint y: 247, endPoint x: 599, endPoint y: 248, distance: 43.8
click at [599, 248] on td "R$ 3.372,70" at bounding box center [593, 255] width 92 height 35
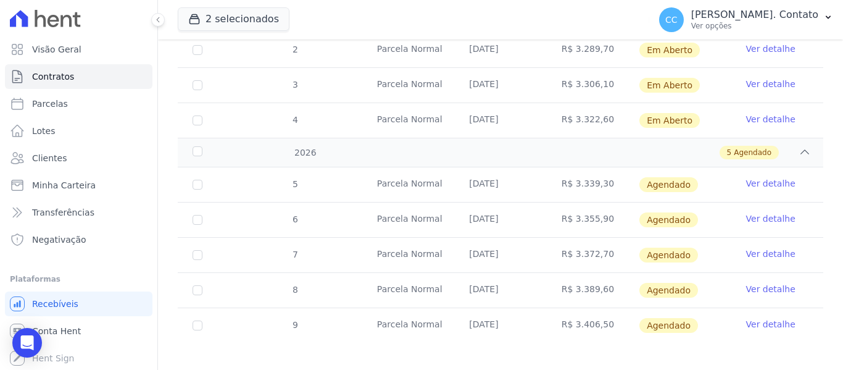
drag, startPoint x: 557, startPoint y: 315, endPoint x: 600, endPoint y: 317, distance: 43.2
click at [600, 317] on td "R$ 3.406,50" at bounding box center [593, 325] width 92 height 35
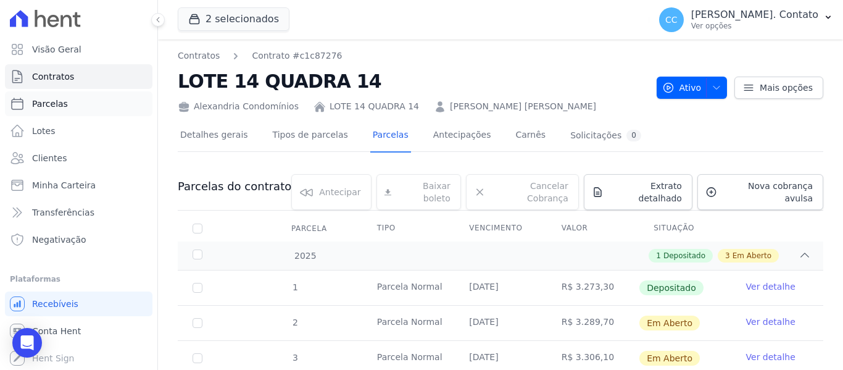
click at [66, 98] on link "Parcelas" at bounding box center [79, 103] width 148 height 25
select select
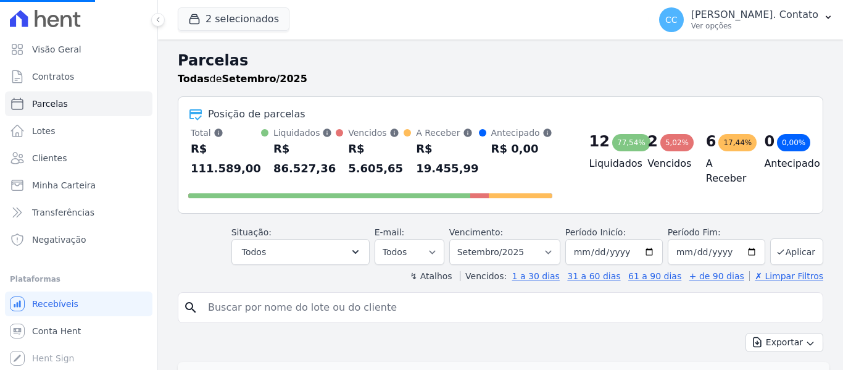
select select
click at [334, 252] on button "Todos" at bounding box center [300, 252] width 138 height 26
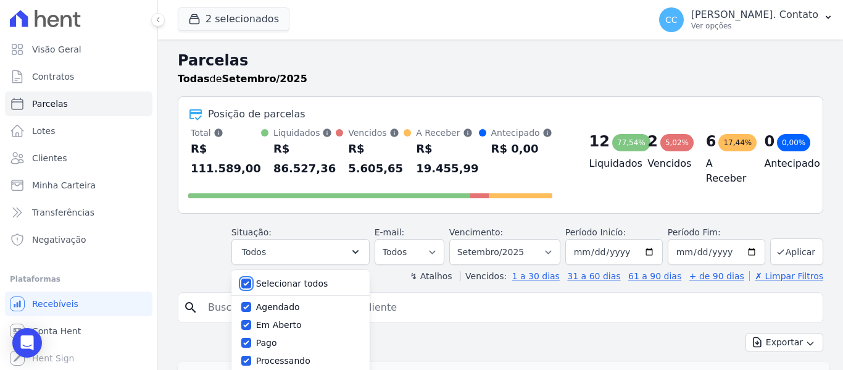
click at [251, 281] on input "Selecionar todos" at bounding box center [246, 283] width 10 height 10
checkbox input "false"
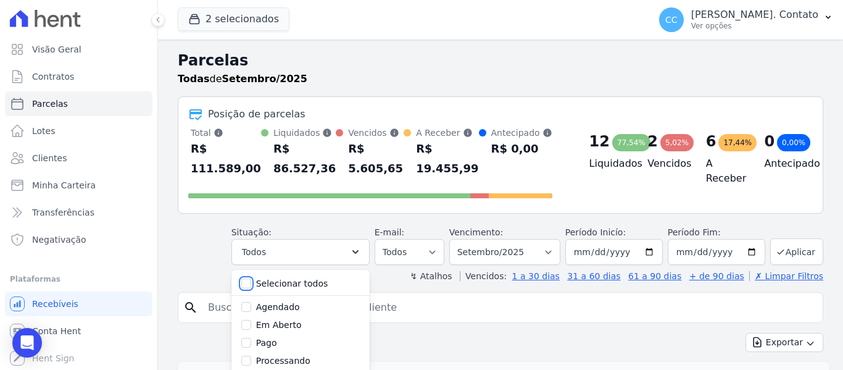
checkbox input "false"
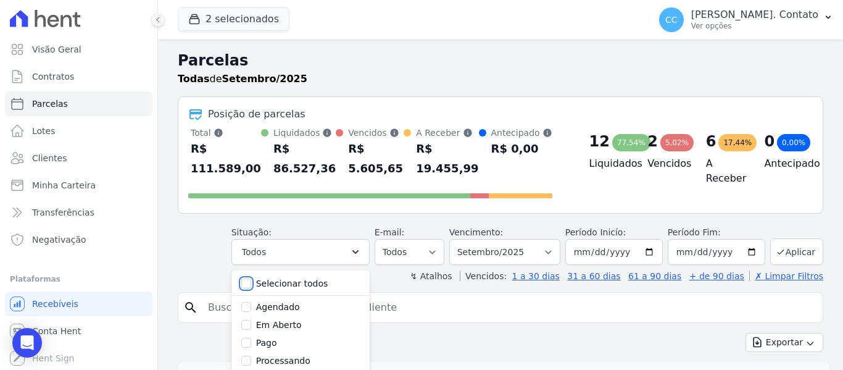
checkbox input "false"
click at [251, 343] on input "Pago" at bounding box center [246, 343] width 10 height 10
checkbox input "true"
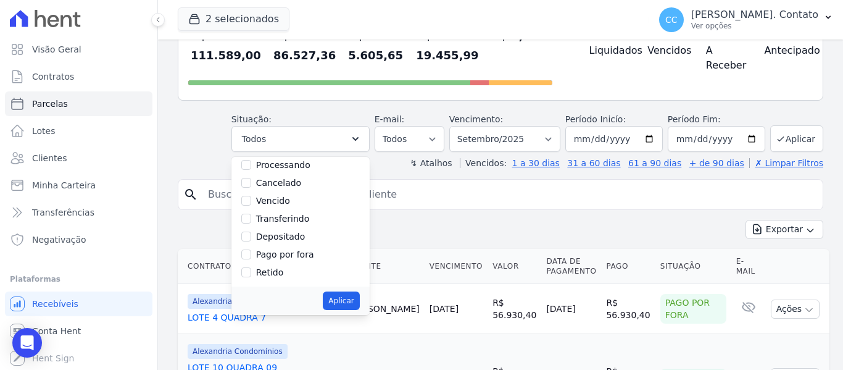
scroll to position [123, 0]
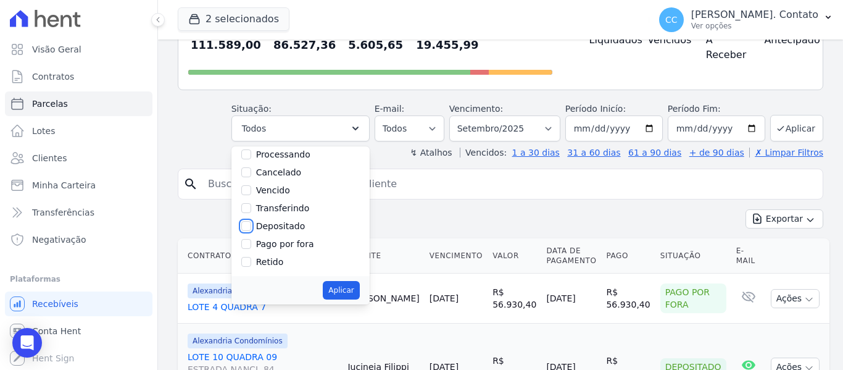
click at [251, 225] on input "Depositado" at bounding box center [246, 226] width 10 height 10
checkbox input "true"
click at [251, 210] on input "Transferindo" at bounding box center [246, 208] width 10 height 10
checkbox input "true"
click at [347, 286] on button "Aplicar" at bounding box center [341, 290] width 36 height 19
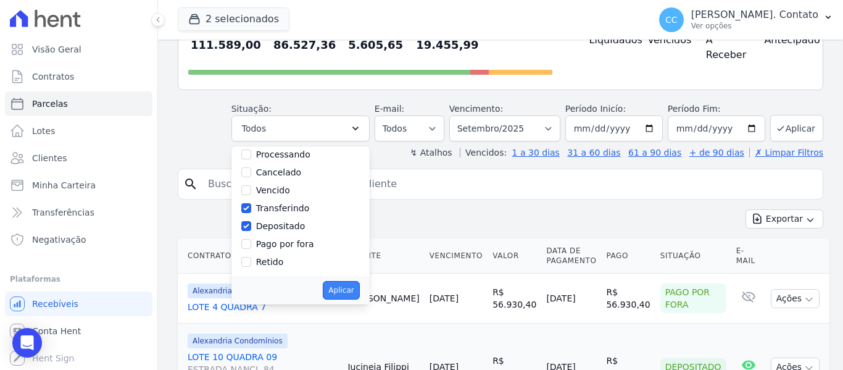
select select "paid"
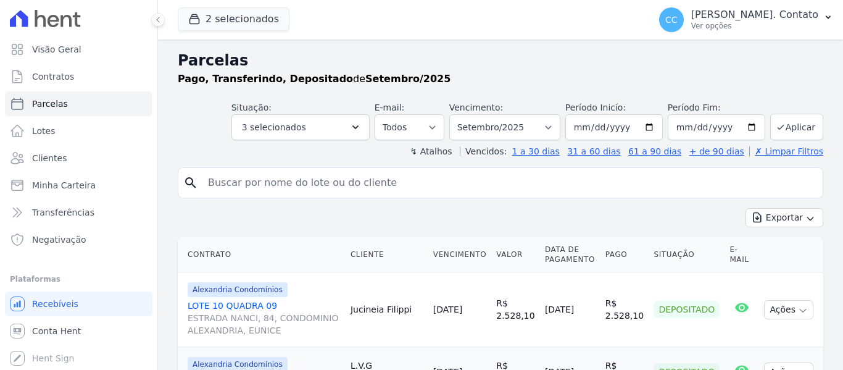
select select
click at [352, 136] on button "3 selecionados" at bounding box center [300, 127] width 138 height 26
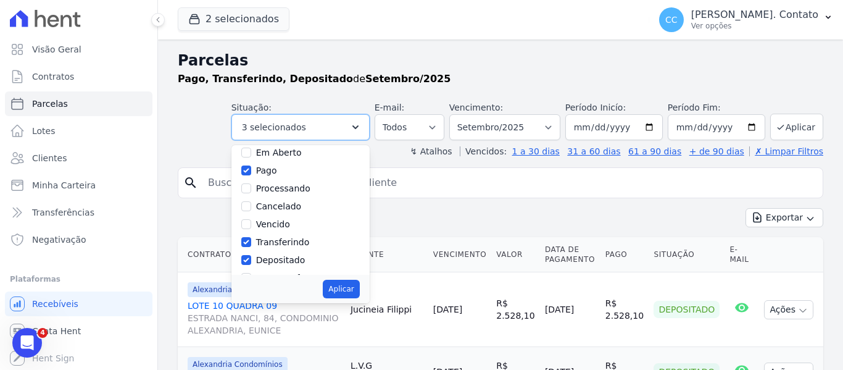
scroll to position [83, 0]
click at [251, 210] on input "Transferindo" at bounding box center [246, 207] width 10 height 10
checkbox input "false"
click at [358, 283] on button "Aplicar" at bounding box center [341, 289] width 36 height 19
select select "paid"
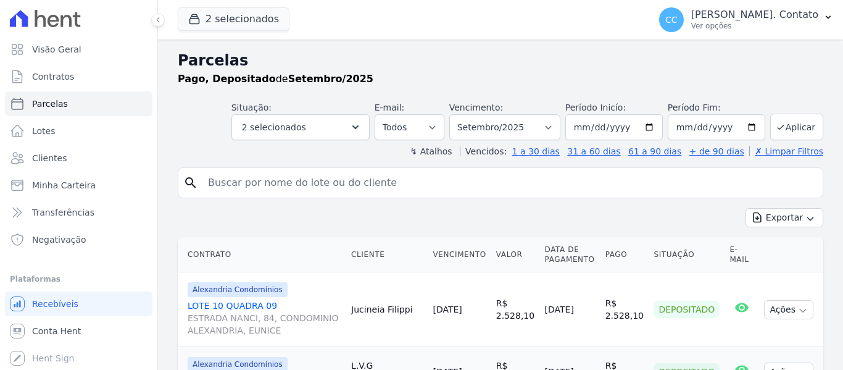
select select
click at [430, 124] on select "Todos Lido Não-lido" at bounding box center [410, 127] width 70 height 26
click at [512, 122] on select "Filtrar por período ──────── Todos os meses Março/2023 Abril/2023 Maio/2023 Jun…" at bounding box center [504, 127] width 111 height 26
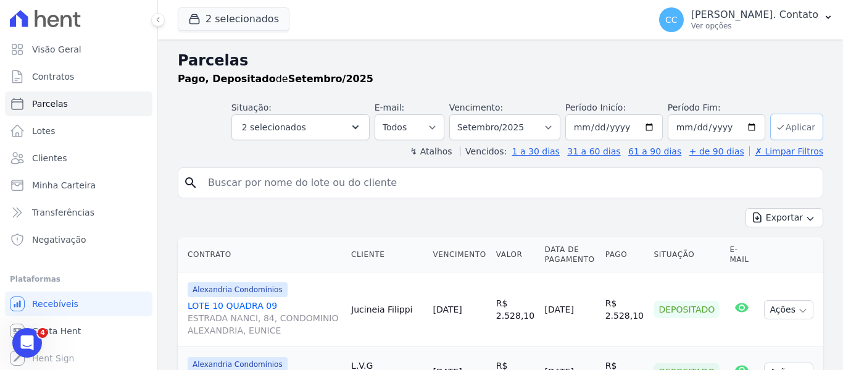
click at [802, 131] on button "Aplicar" at bounding box center [796, 127] width 53 height 27
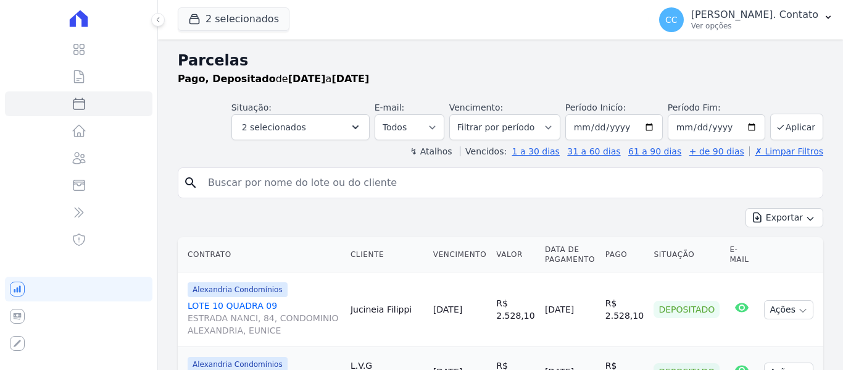
select select
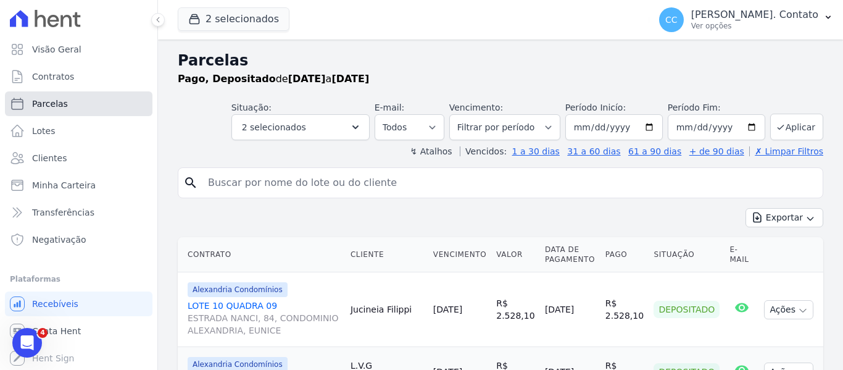
click at [39, 99] on span "Parcelas" at bounding box center [50, 104] width 36 height 12
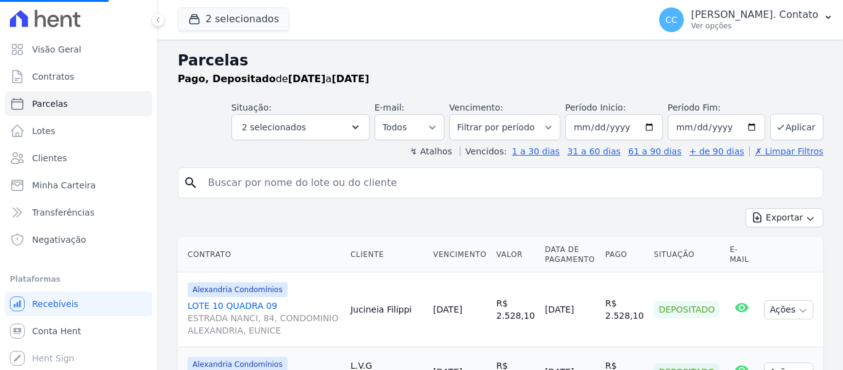
select select
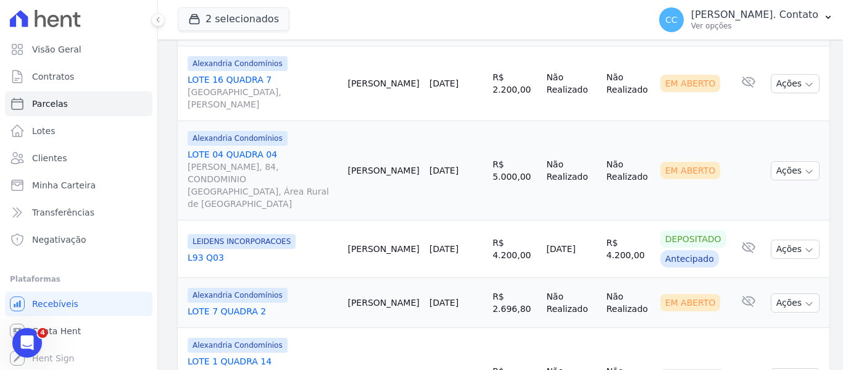
select select
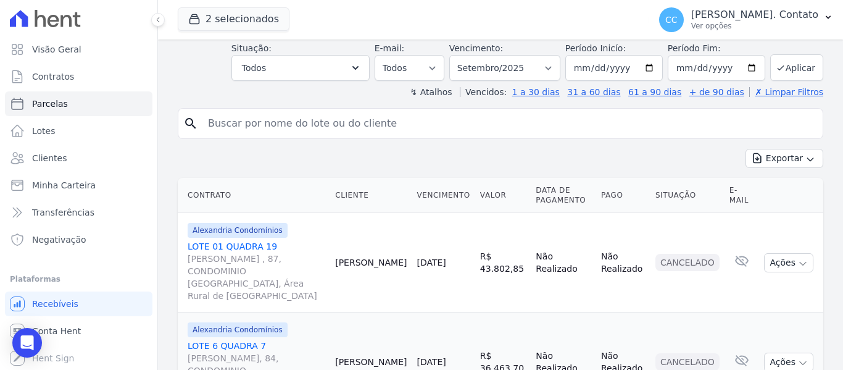
scroll to position [230, 0]
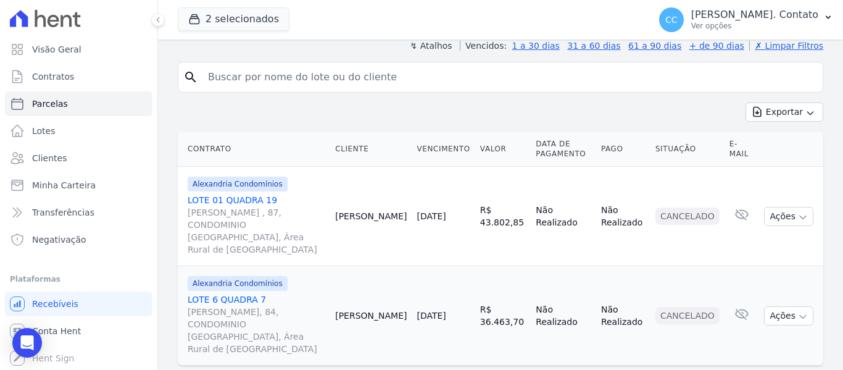
select select
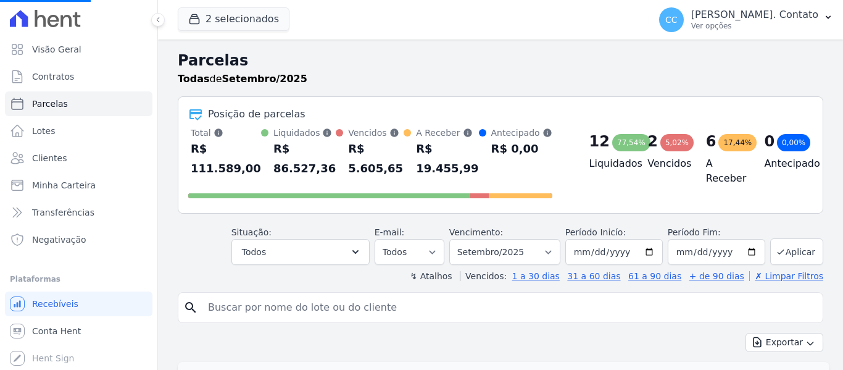
select select
click at [306, 254] on button "Todos" at bounding box center [300, 252] width 138 height 26
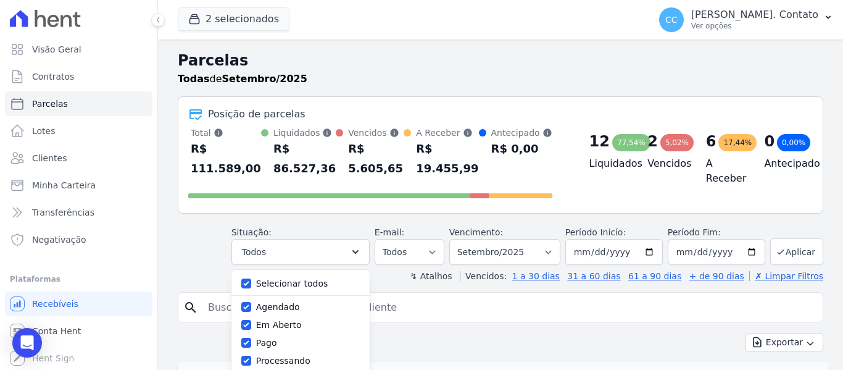
click at [293, 289] on div "Selecionar todos" at bounding box center [292, 283] width 72 height 13
click at [293, 284] on label "Selecionar todos" at bounding box center [292, 283] width 72 height 10
click at [251, 284] on input "Selecionar todos" at bounding box center [246, 283] width 10 height 10
checkbox input "false"
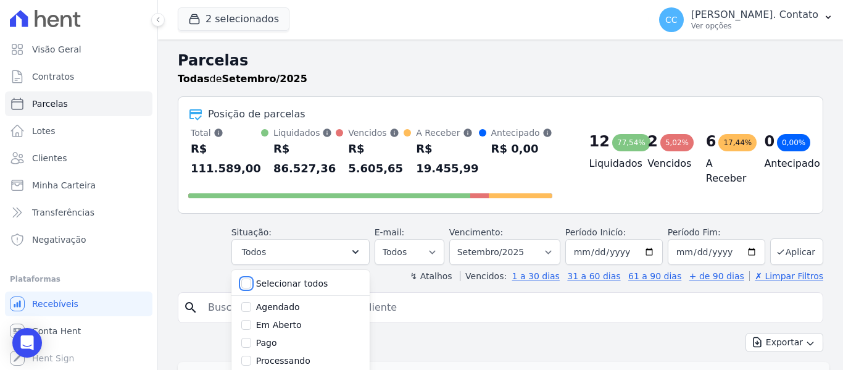
checkbox input "false"
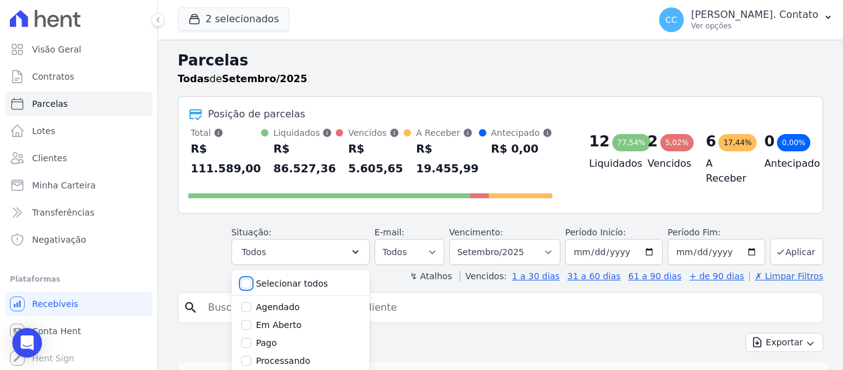
checkbox input "false"
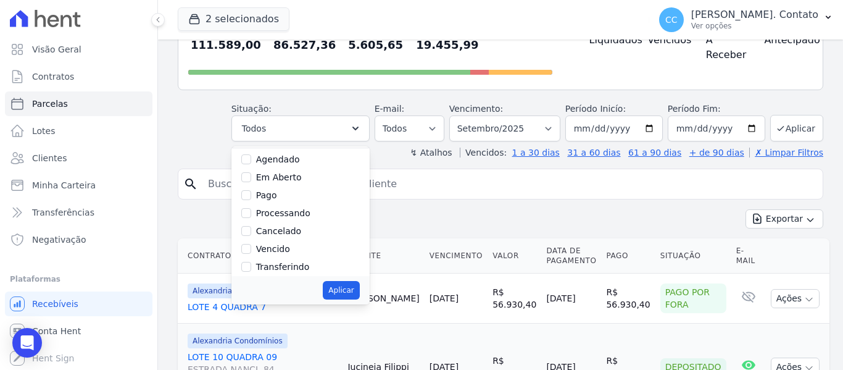
scroll to position [21, 0]
click at [302, 180] on label "Em Aberto" at bounding box center [279, 180] width 46 height 10
click at [251, 180] on input "Em Aberto" at bounding box center [246, 180] width 10 height 10
checkbox input "true"
click at [345, 288] on button "Aplicar" at bounding box center [341, 290] width 36 height 19
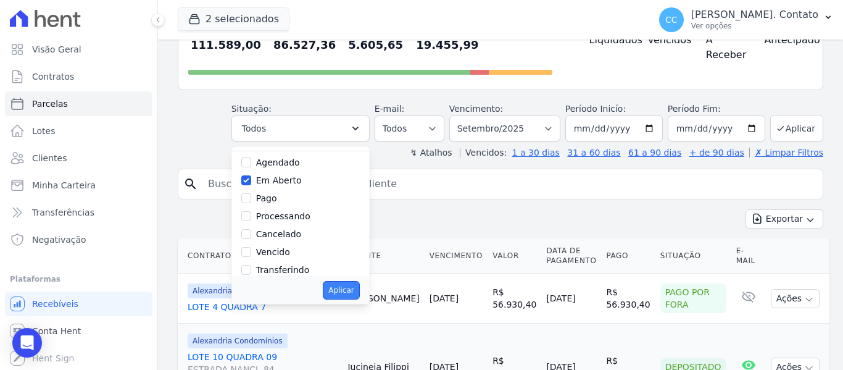
select select "pending"
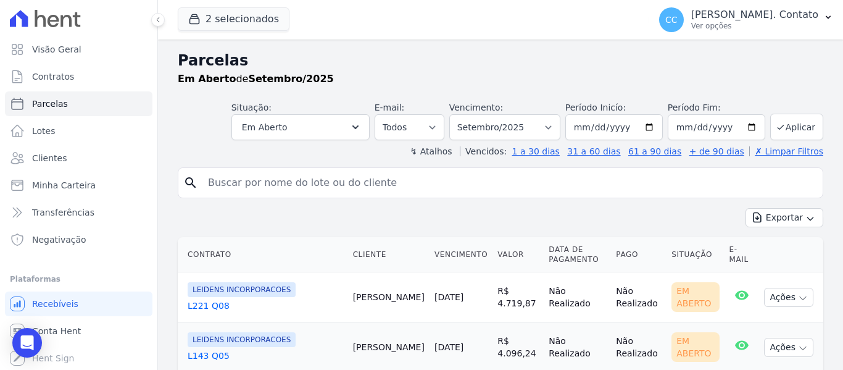
select select
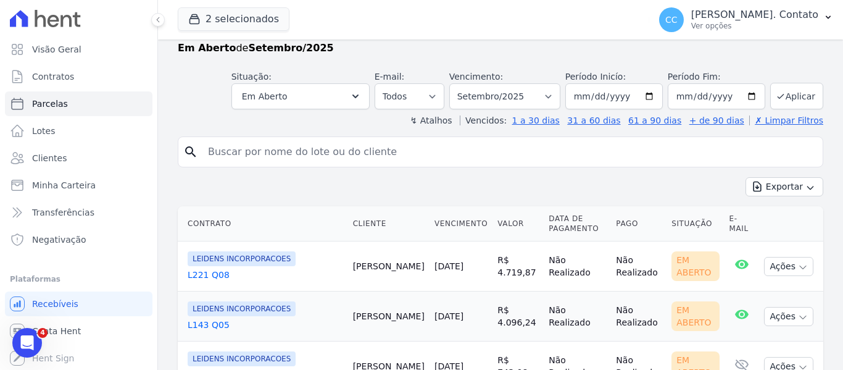
scroll to position [30, 0]
click at [335, 102] on button "Em Aberto" at bounding box center [300, 97] width 138 height 26
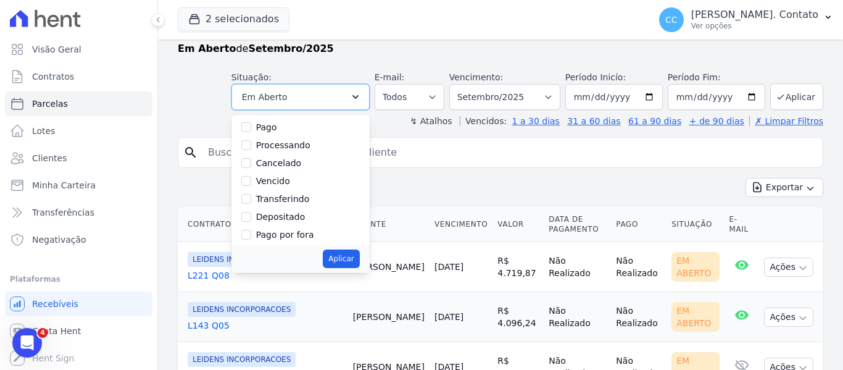
scroll to position [62, 0]
click at [276, 178] on label "Vencido" at bounding box center [273, 180] width 34 height 10
click at [251, 178] on input "Vencido" at bounding box center [246, 180] width 10 height 10
checkbox input "true"
click at [349, 254] on button "Aplicar" at bounding box center [341, 258] width 36 height 19
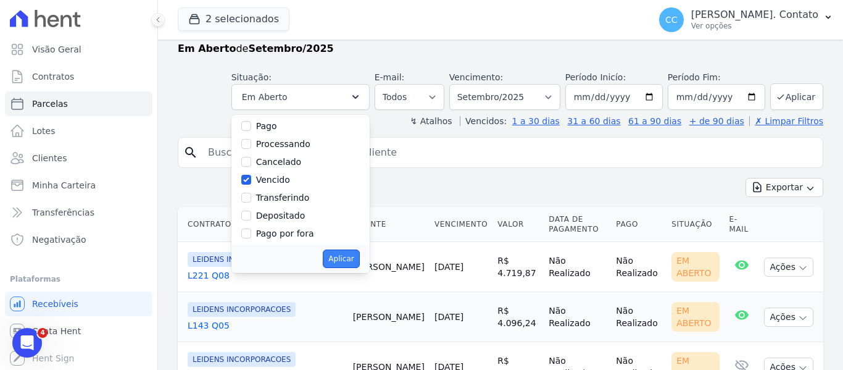
select select "pending"
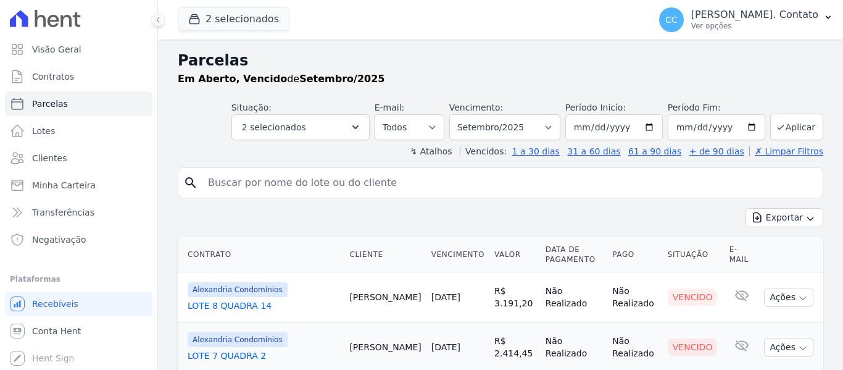
select select
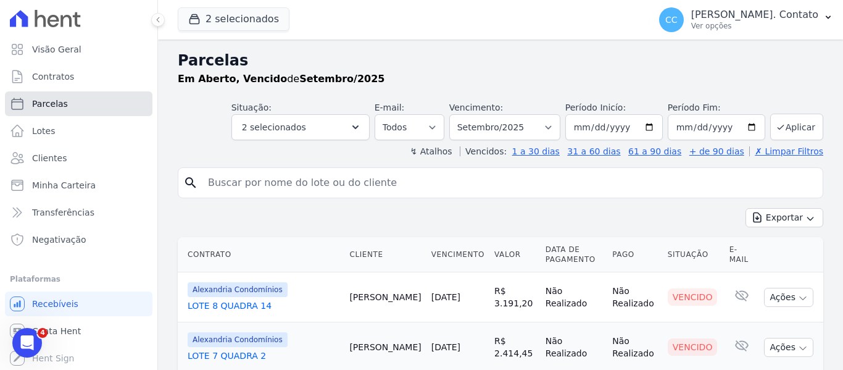
click at [56, 109] on span "Parcelas" at bounding box center [50, 104] width 36 height 12
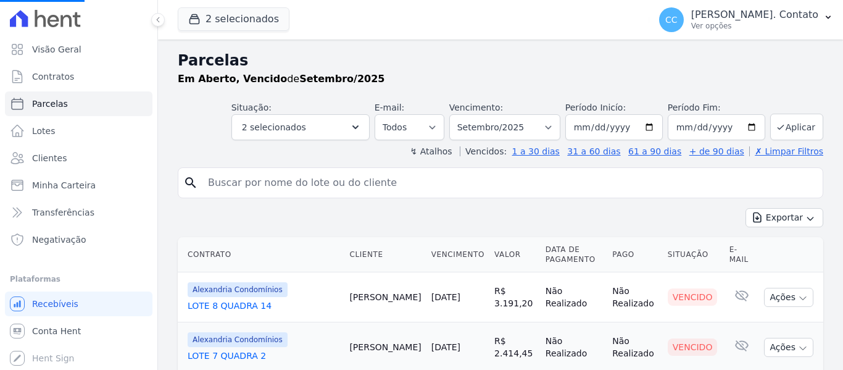
select select
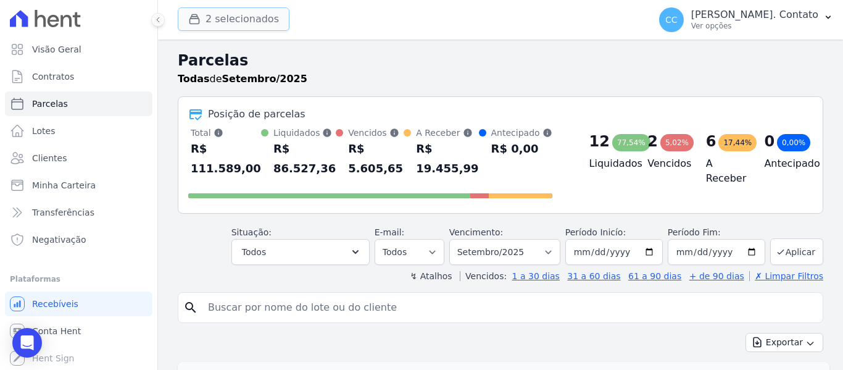
click at [248, 21] on button "2 selecionados" at bounding box center [234, 18] width 112 height 23
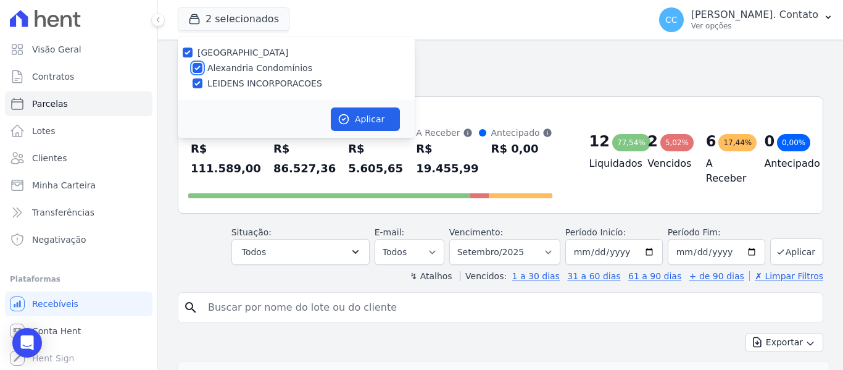
click at [195, 72] on input "Alexandria Condomínios" at bounding box center [198, 68] width 10 height 10
checkbox input "false"
click at [367, 122] on button "Aplicar" at bounding box center [365, 118] width 69 height 23
select select
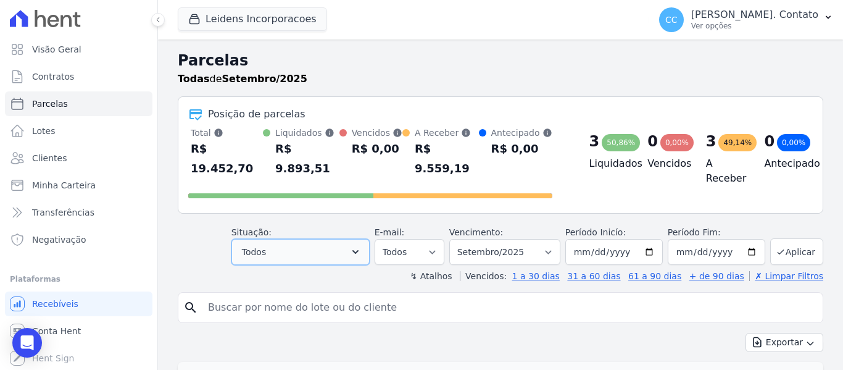
click at [357, 239] on button "Todos" at bounding box center [300, 252] width 138 height 26
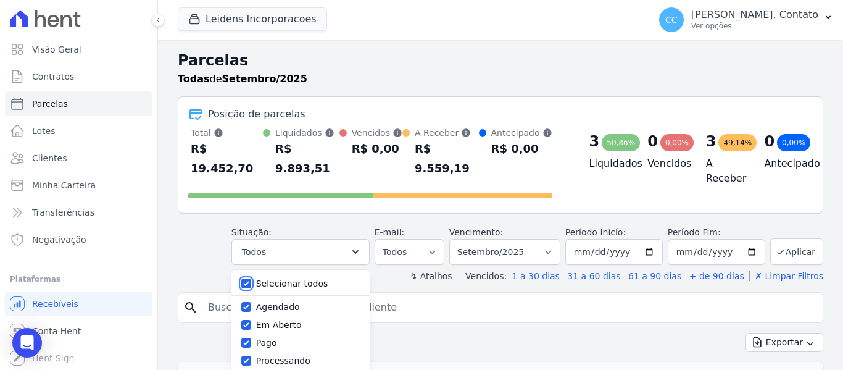
click at [251, 278] on input "Selecionar todos" at bounding box center [246, 283] width 10 height 10
checkbox input "false"
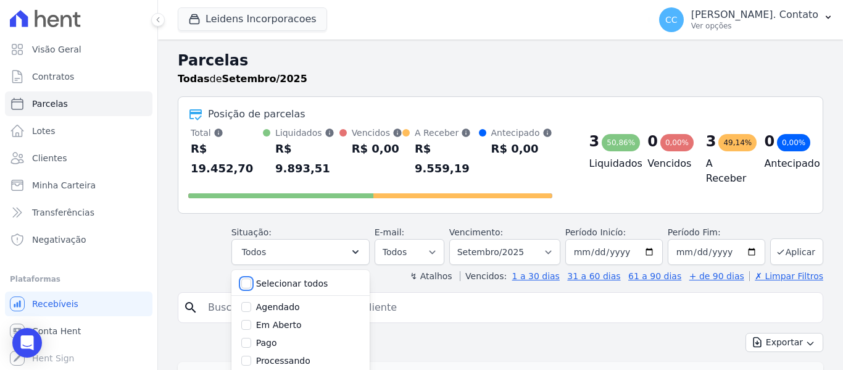
checkbox input "false"
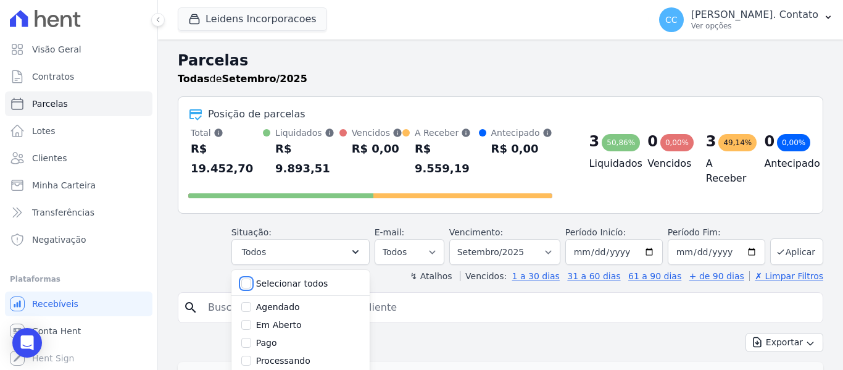
checkbox input "false"
click at [251, 320] on input "Em Aberto" at bounding box center [246, 325] width 10 height 10
checkbox input "true"
click at [251, 302] on input "Agendado" at bounding box center [246, 307] width 10 height 10
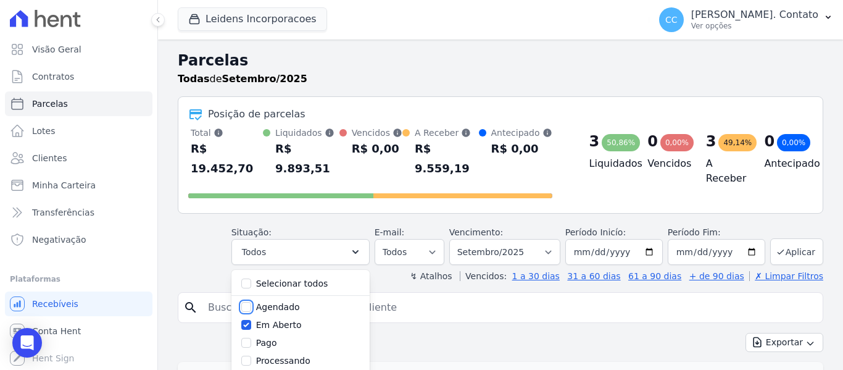
checkbox input "true"
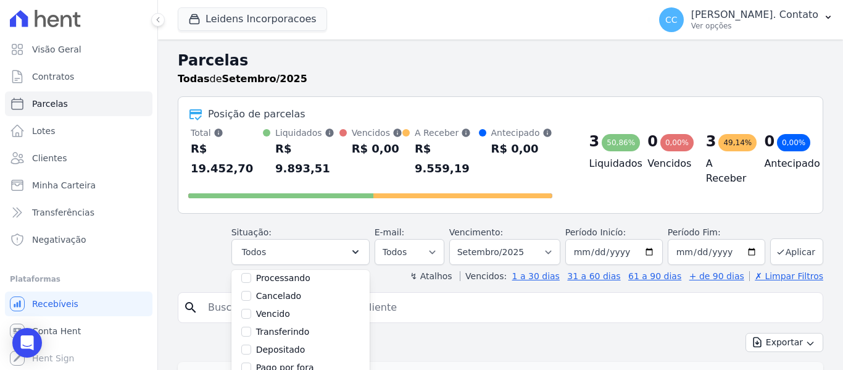
scroll to position [123, 0]
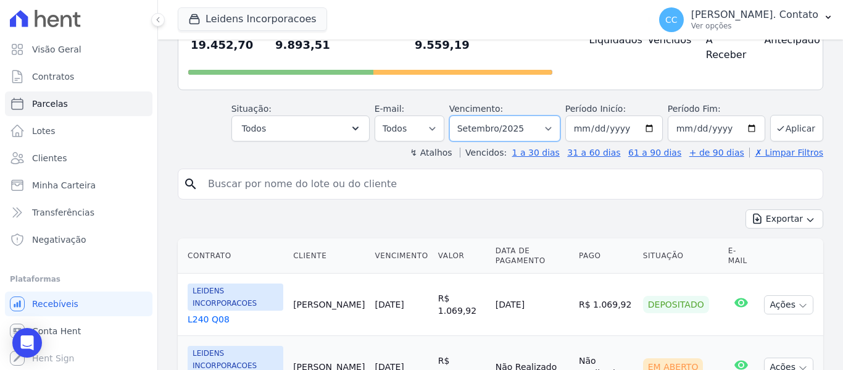
click at [554, 115] on select "Filtrar por período ──────── Todos os meses Agosto/2024 Setembro/2024 Outubro/2…" at bounding box center [504, 128] width 111 height 26
select select "10/2025"
click at [457, 115] on select "Filtrar por período ──────── Todos os meses Agosto/2024 Setembro/2024 Outubro/2…" at bounding box center [504, 128] width 111 height 26
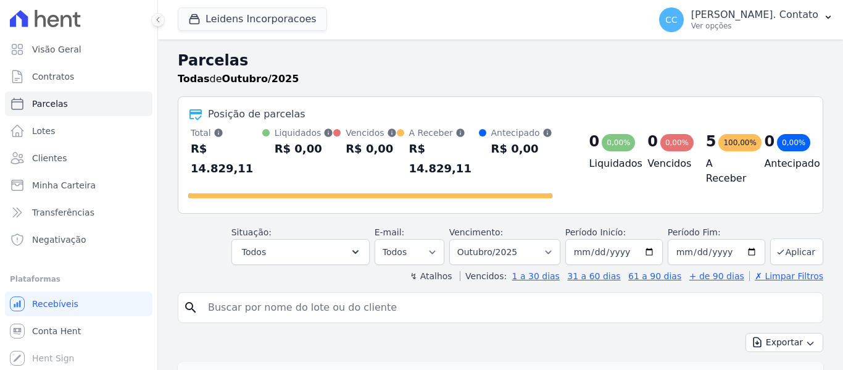
select select
click at [742, 239] on input "[DATE]" at bounding box center [717, 252] width 98 height 26
click at [535, 74] on div "Todas de Outubro/2025" at bounding box center [501, 79] width 646 height 15
click at [746, 239] on input "[DATE]" at bounding box center [717, 252] width 98 height 26
type input "[DATE]"
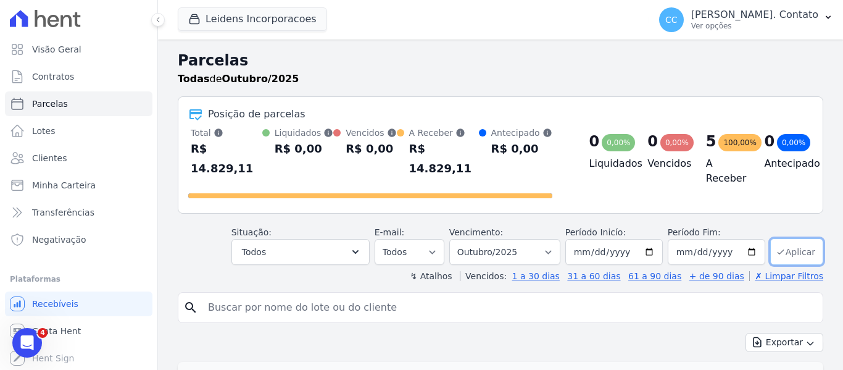
click at [776, 247] on icon "submit" at bounding box center [781, 252] width 10 height 10
select select
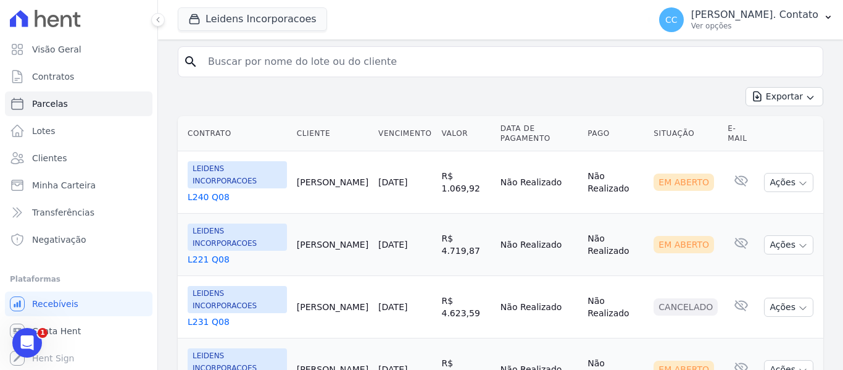
scroll to position [247, 0]
click at [296, 154] on td "[PERSON_NAME]" at bounding box center [332, 181] width 81 height 62
drag, startPoint x: 297, startPoint y: 154, endPoint x: 357, endPoint y: 156, distance: 59.9
click at [357, 156] on td "[PERSON_NAME]" at bounding box center [332, 181] width 81 height 62
copy td "[PERSON_NAME]"
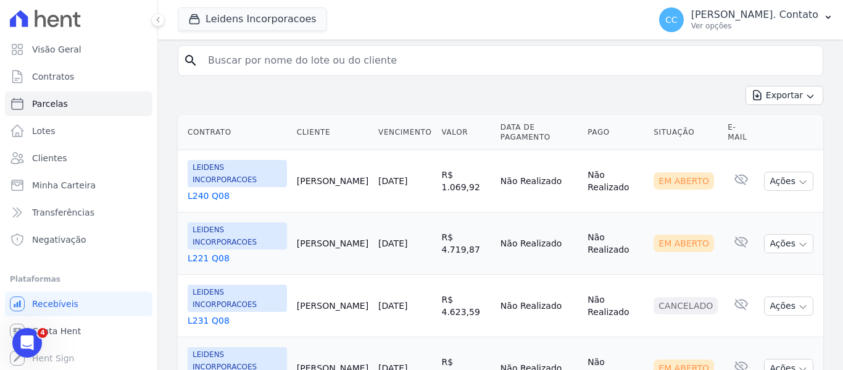
drag, startPoint x: 368, startPoint y: 152, endPoint x: 417, endPoint y: 159, distance: 48.6
click at [417, 159] on td "[DATE]" at bounding box center [404, 181] width 63 height 62
drag, startPoint x: 398, startPoint y: 153, endPoint x: 326, endPoint y: 185, distance: 78.5
click at [326, 212] on td "[PERSON_NAME]" at bounding box center [332, 243] width 81 height 62
drag, startPoint x: 392, startPoint y: 151, endPoint x: 485, endPoint y: 152, distance: 93.2
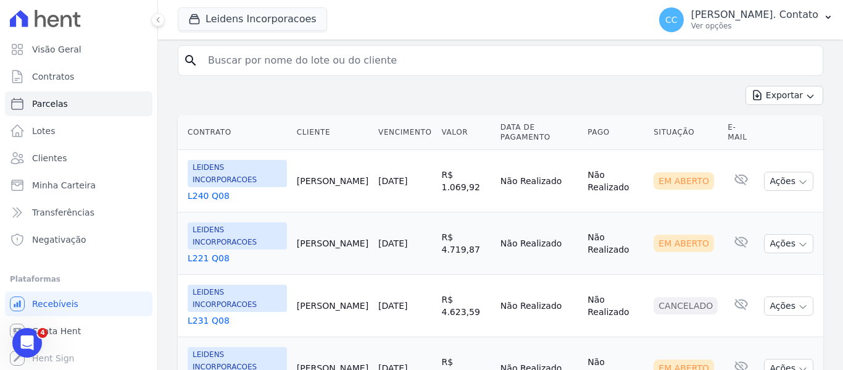
click at [485, 152] on tr "LEIDENS INCORPORACOES L240 Q08 [PERSON_NAME] [DATE] R$ 1.069,92 Não Realizado N…" at bounding box center [501, 181] width 646 height 62
copy tr "[DATE] R$ 1.069,92"
drag, startPoint x: 298, startPoint y: 203, endPoint x: 344, endPoint y: 206, distance: 46.4
click at [344, 212] on td "[PERSON_NAME]" at bounding box center [332, 243] width 81 height 62
copy td "[PERSON_NAME]"
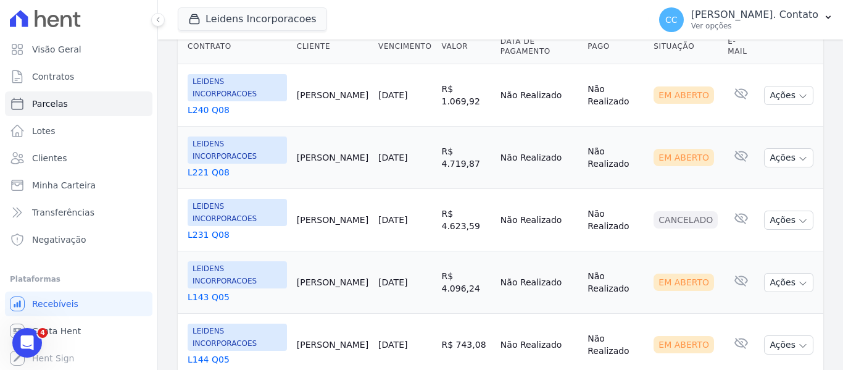
scroll to position [340, 0]
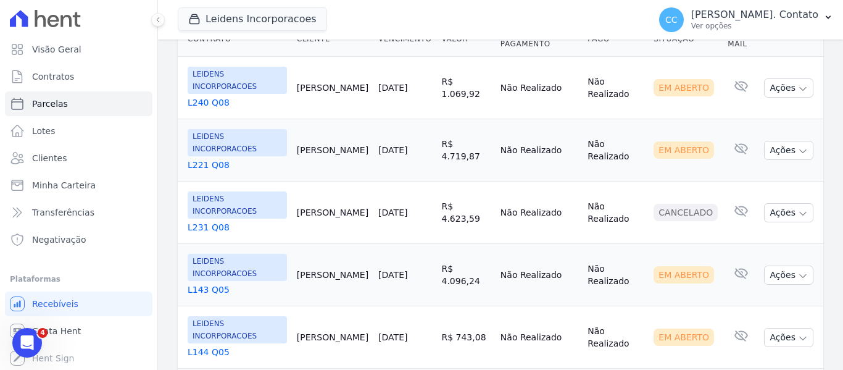
drag, startPoint x: 433, startPoint y: 107, endPoint x: 478, endPoint y: 110, distance: 44.5
click at [478, 119] on td "R$ 4.719,87" at bounding box center [465, 150] width 59 height 62
copy td "R$ 4.719,87"
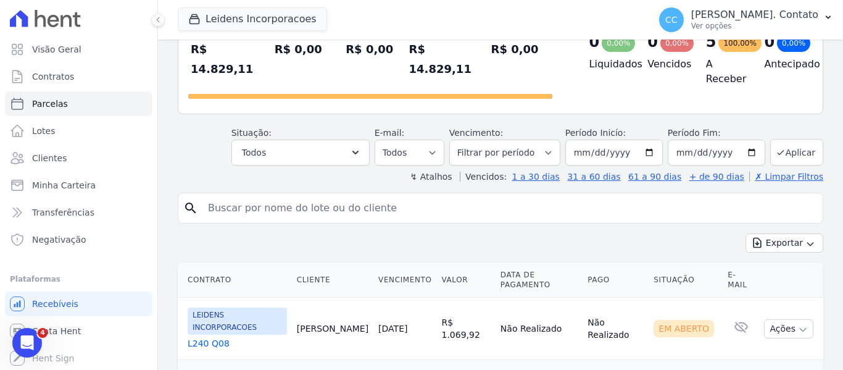
scroll to position [93, 0]
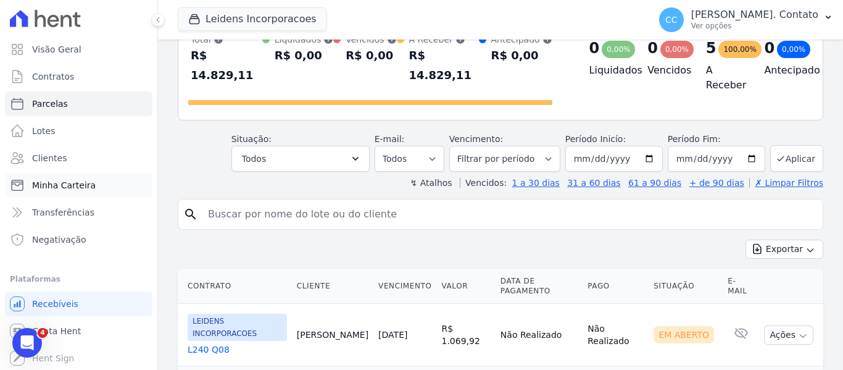
click at [61, 183] on span "Minha Carteira" at bounding box center [64, 185] width 64 height 12
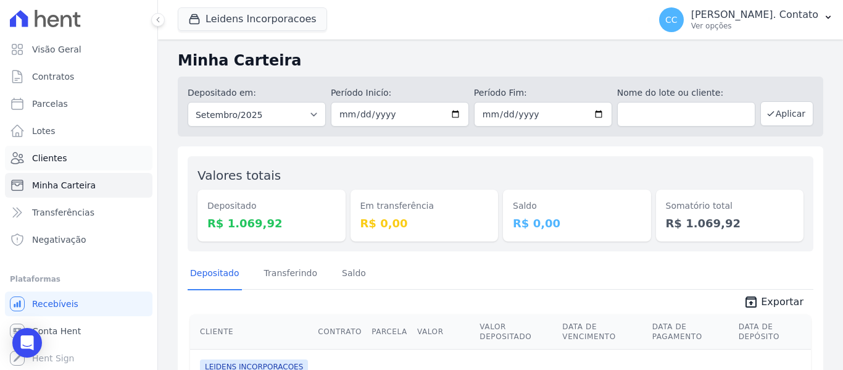
click at [51, 157] on span "Clientes" at bounding box center [49, 158] width 35 height 12
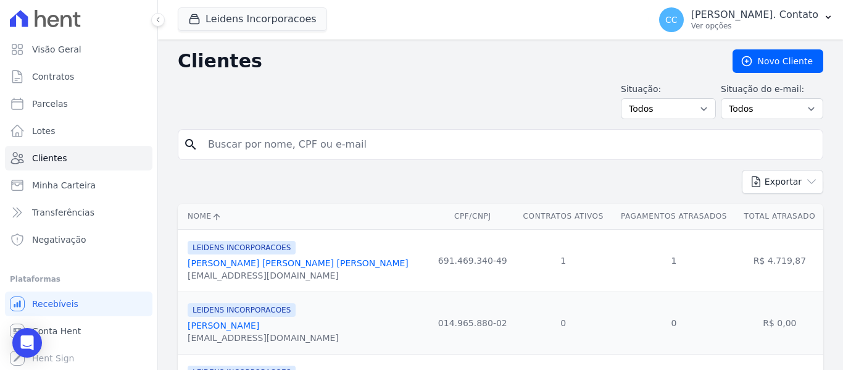
click at [226, 144] on input "search" at bounding box center [509, 144] width 617 height 25
type input "ALISSON"
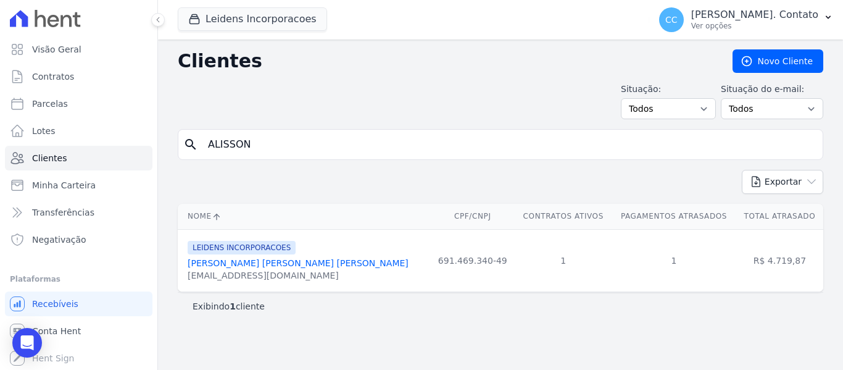
click at [268, 262] on link "[PERSON_NAME] [PERSON_NAME] [PERSON_NAME]" at bounding box center [298, 263] width 221 height 10
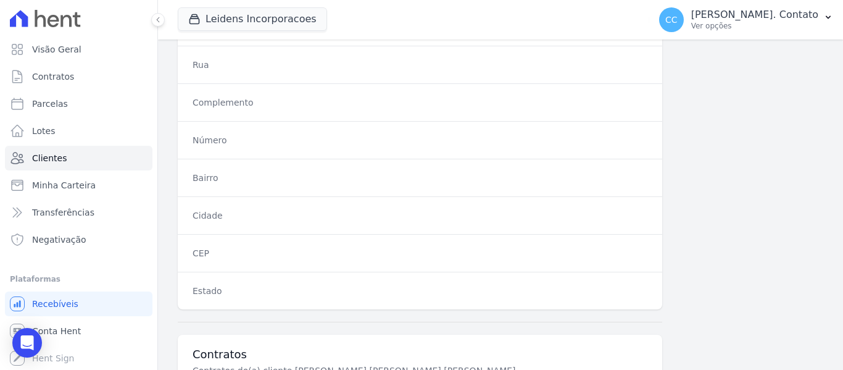
scroll to position [785, 0]
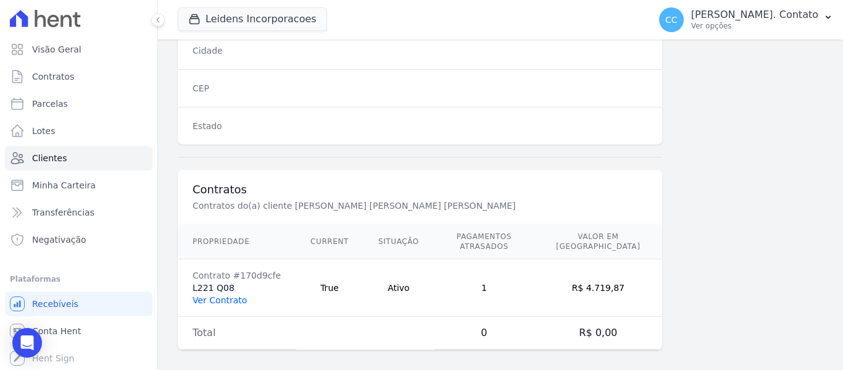
click at [210, 295] on link "Ver Contrato" at bounding box center [220, 300] width 54 height 10
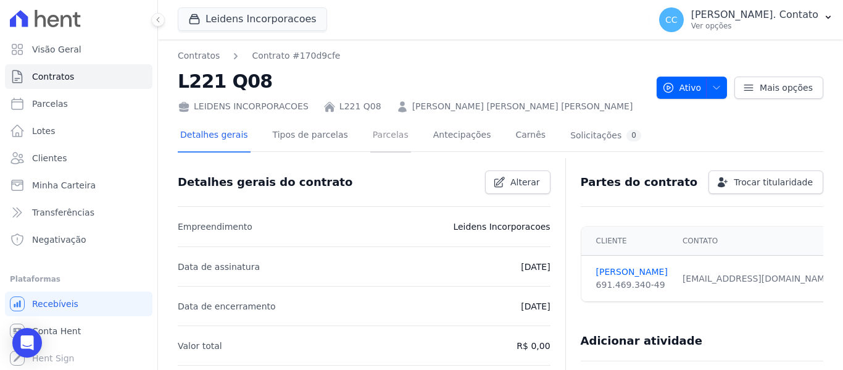
click at [370, 134] on link "Parcelas" at bounding box center [390, 136] width 41 height 33
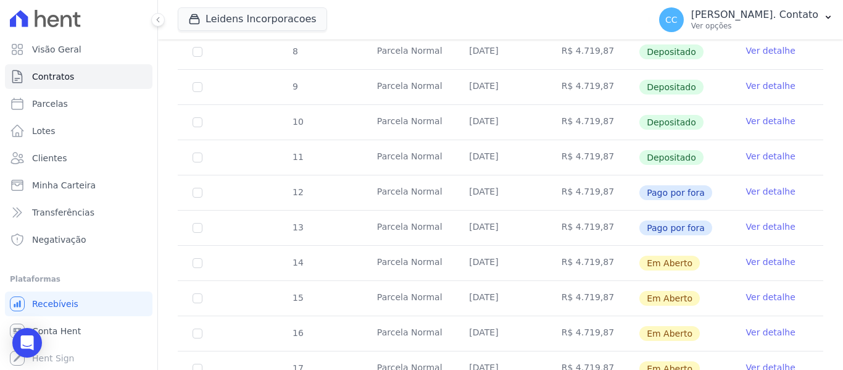
scroll to position [414, 0]
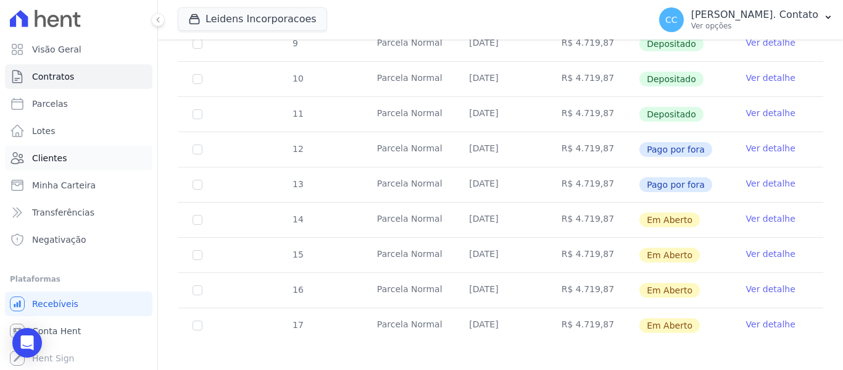
click at [57, 150] on link "Clientes" at bounding box center [79, 158] width 148 height 25
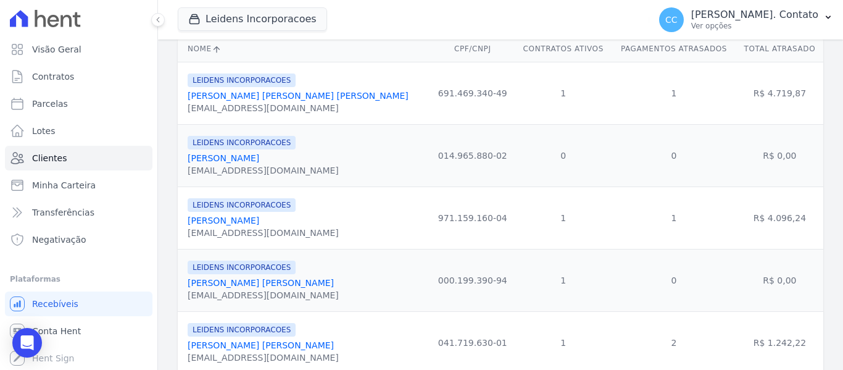
scroll to position [247, 0]
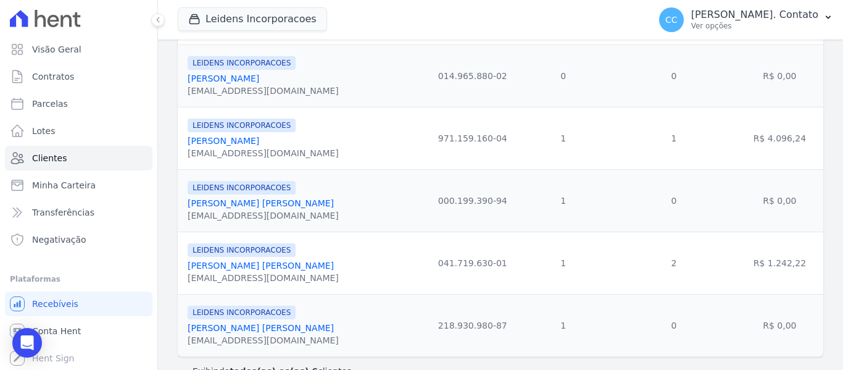
click at [202, 204] on link "[PERSON_NAME] [PERSON_NAME]" at bounding box center [261, 203] width 146 height 10
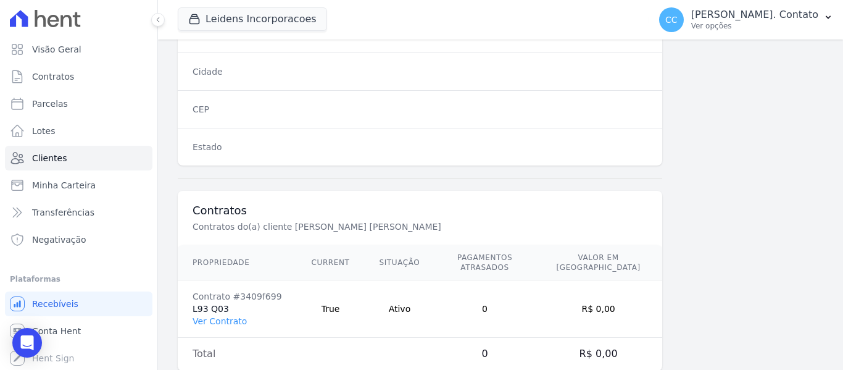
scroll to position [785, 0]
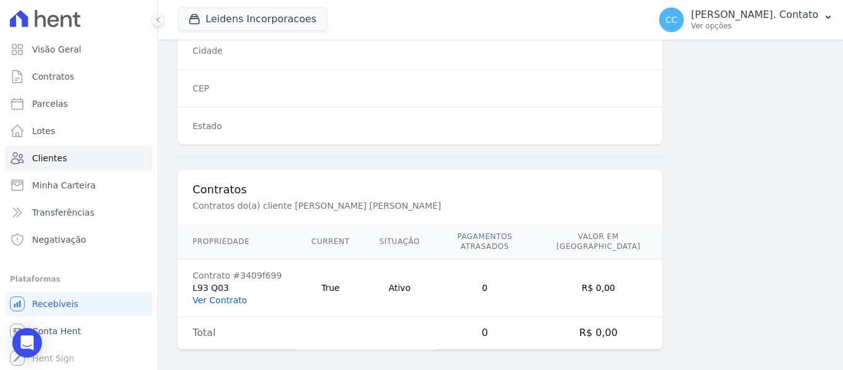
click at [223, 295] on link "Ver Contrato" at bounding box center [220, 300] width 54 height 10
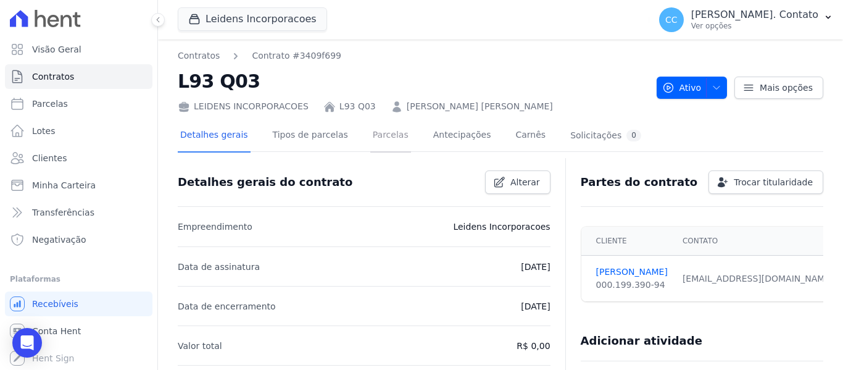
click at [372, 139] on link "Parcelas" at bounding box center [390, 136] width 41 height 33
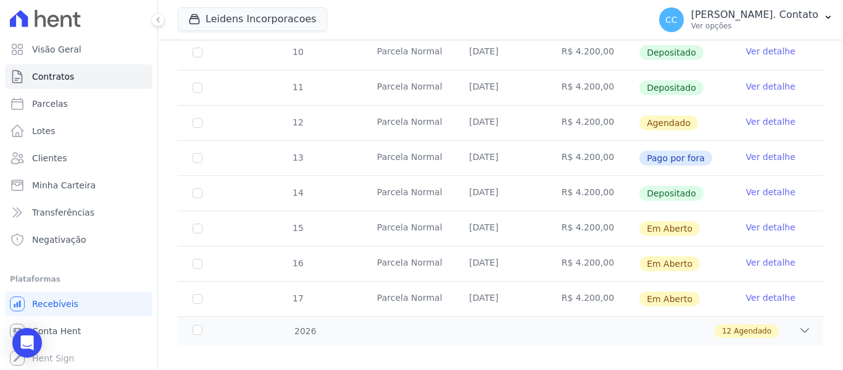
scroll to position [443, 0]
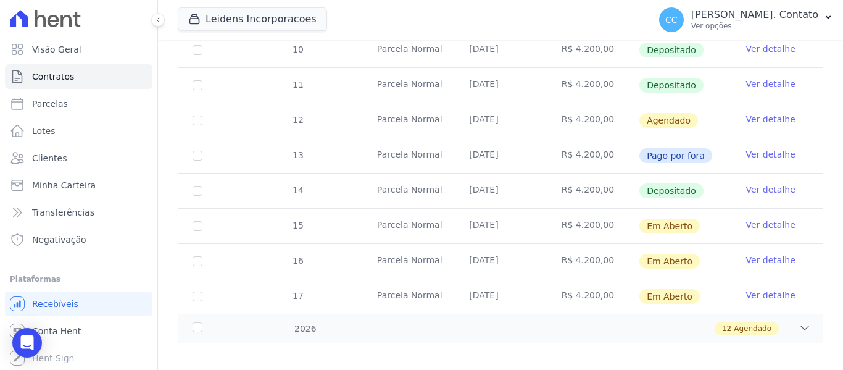
drag, startPoint x: 463, startPoint y: 217, endPoint x: 610, endPoint y: 220, distance: 146.9
click at [610, 220] on tr "15 [GEOGRAPHIC_DATA] [DATE] R$ 4.200,00 Em [GEOGRAPHIC_DATA] Ver detalhe" at bounding box center [501, 225] width 646 height 35
copy tr "[DATE] R$ 4.200,00"
click at [799, 322] on icon at bounding box center [805, 328] width 12 height 12
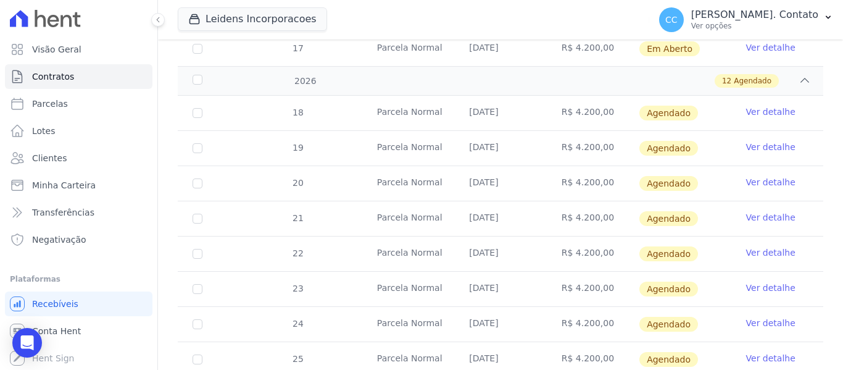
scroll to position [751, 0]
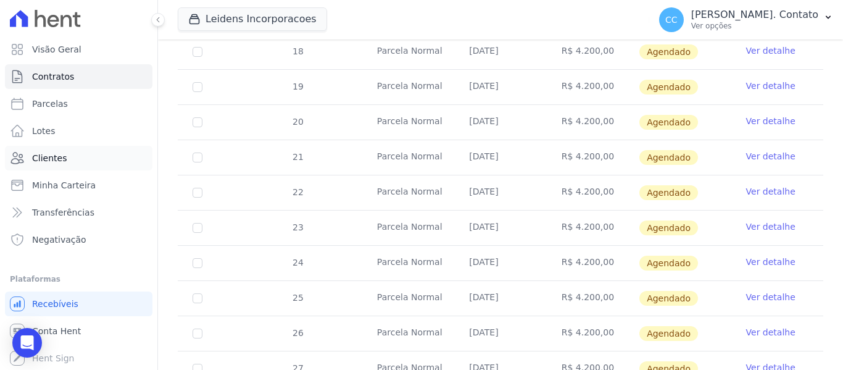
click at [47, 160] on span "Clientes" at bounding box center [49, 158] width 35 height 12
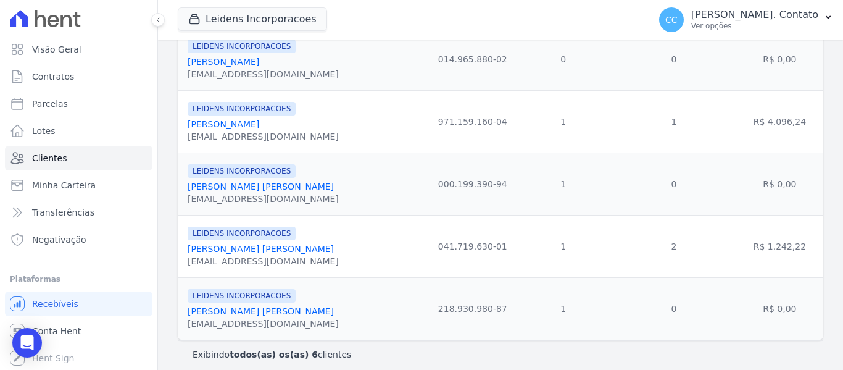
scroll to position [272, 0]
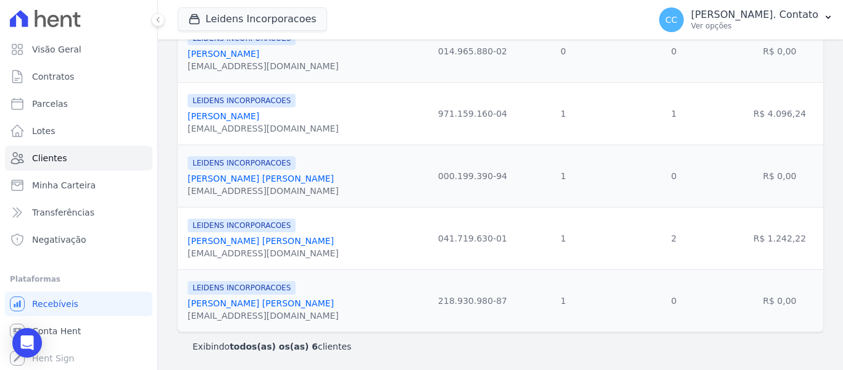
click at [245, 238] on link "[PERSON_NAME] [PERSON_NAME]" at bounding box center [261, 241] width 146 height 10
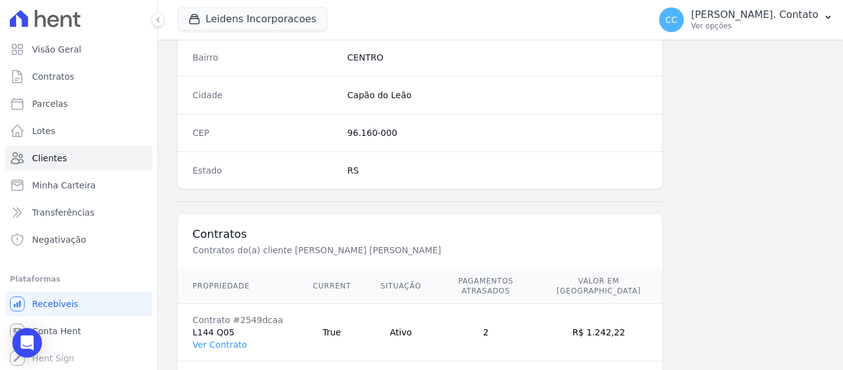
scroll to position [785, 0]
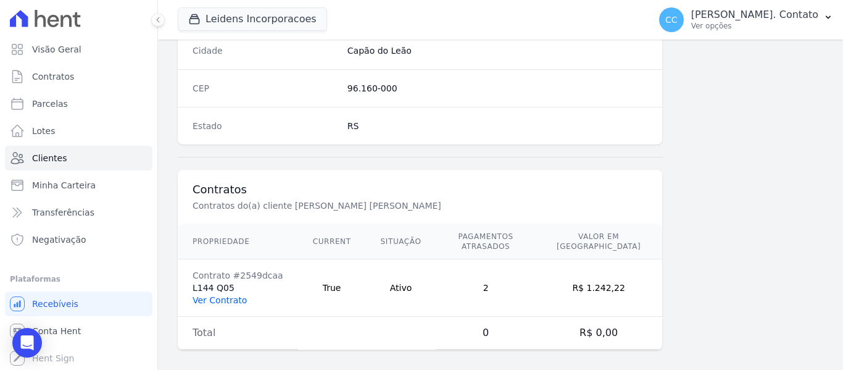
click at [230, 295] on link "Ver Contrato" at bounding box center [220, 300] width 54 height 10
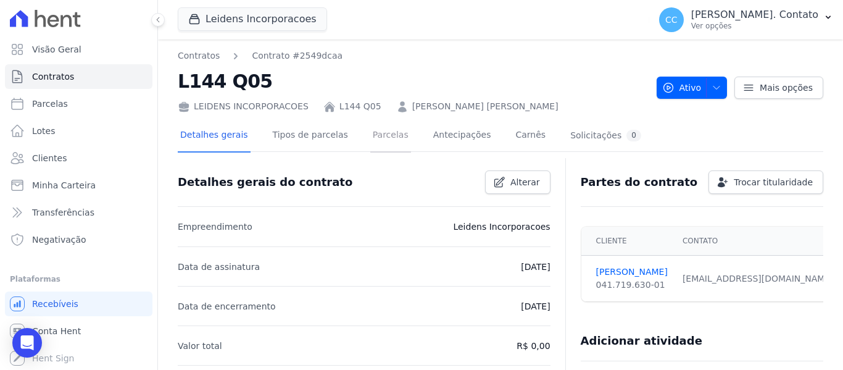
click at [380, 130] on link "Parcelas" at bounding box center [390, 136] width 41 height 33
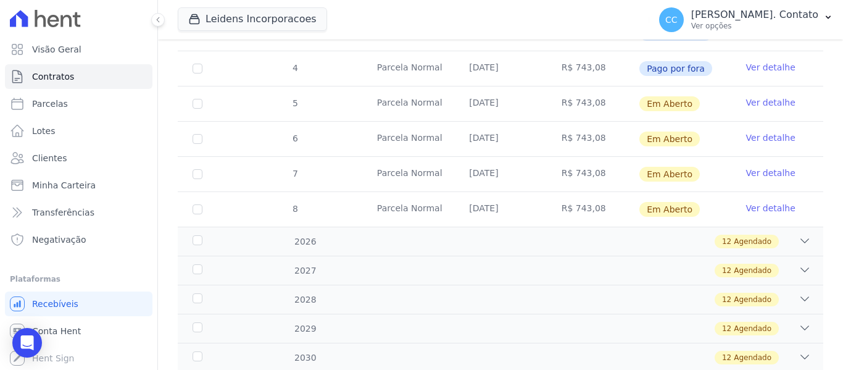
scroll to position [487, 0]
